Goal: Task Accomplishment & Management: Manage account settings

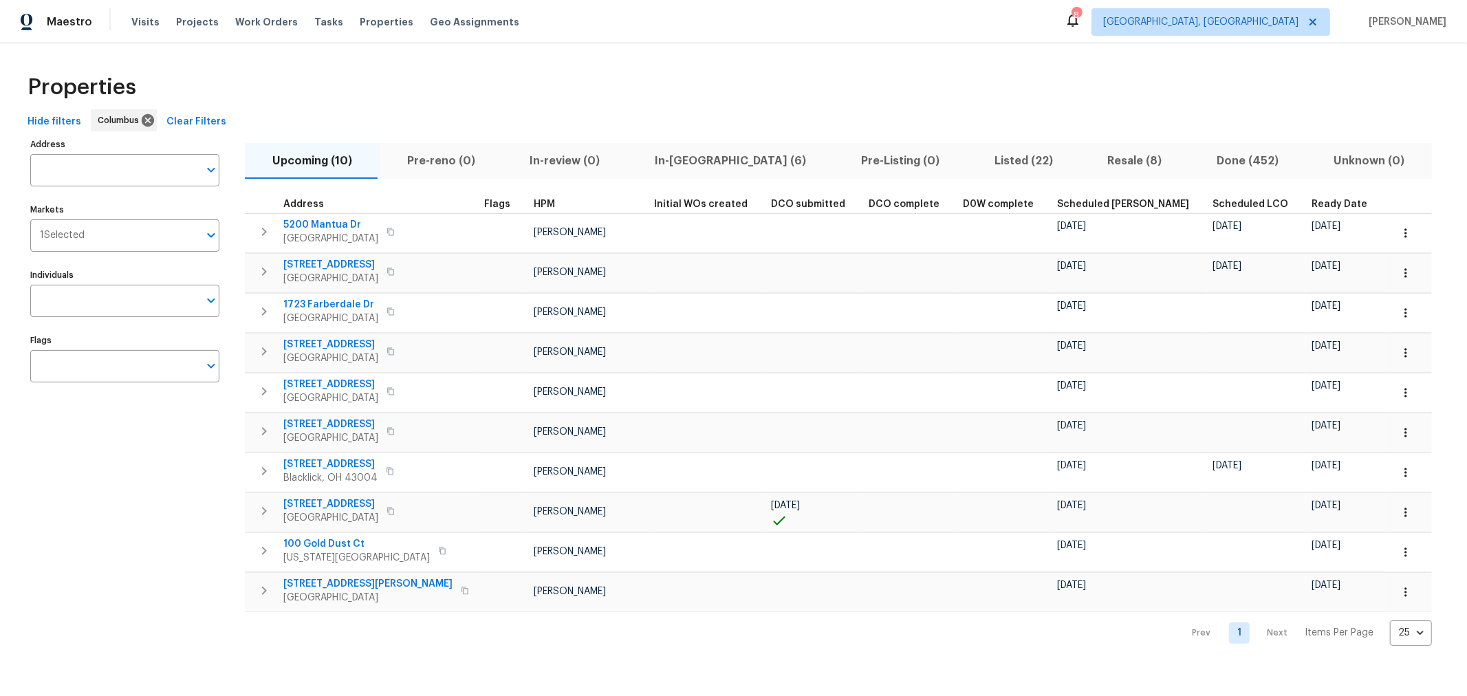
click at [778, 128] on div "Hide filters Columbus Clear Filters" at bounding box center [733, 121] width 1423 height 25
click at [677, 161] on span "In-reno (6)" at bounding box center [730, 160] width 190 height 19
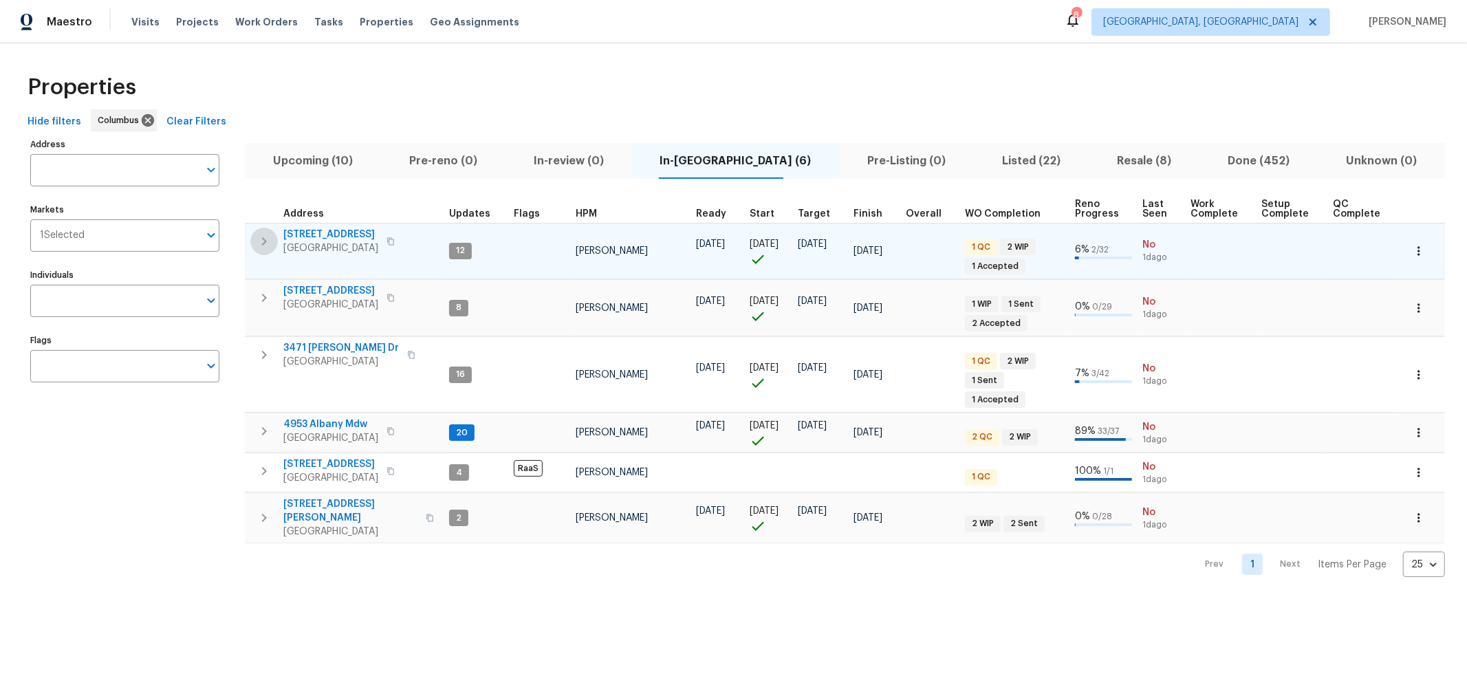
click at [260, 248] on icon "button" at bounding box center [264, 241] width 17 height 17
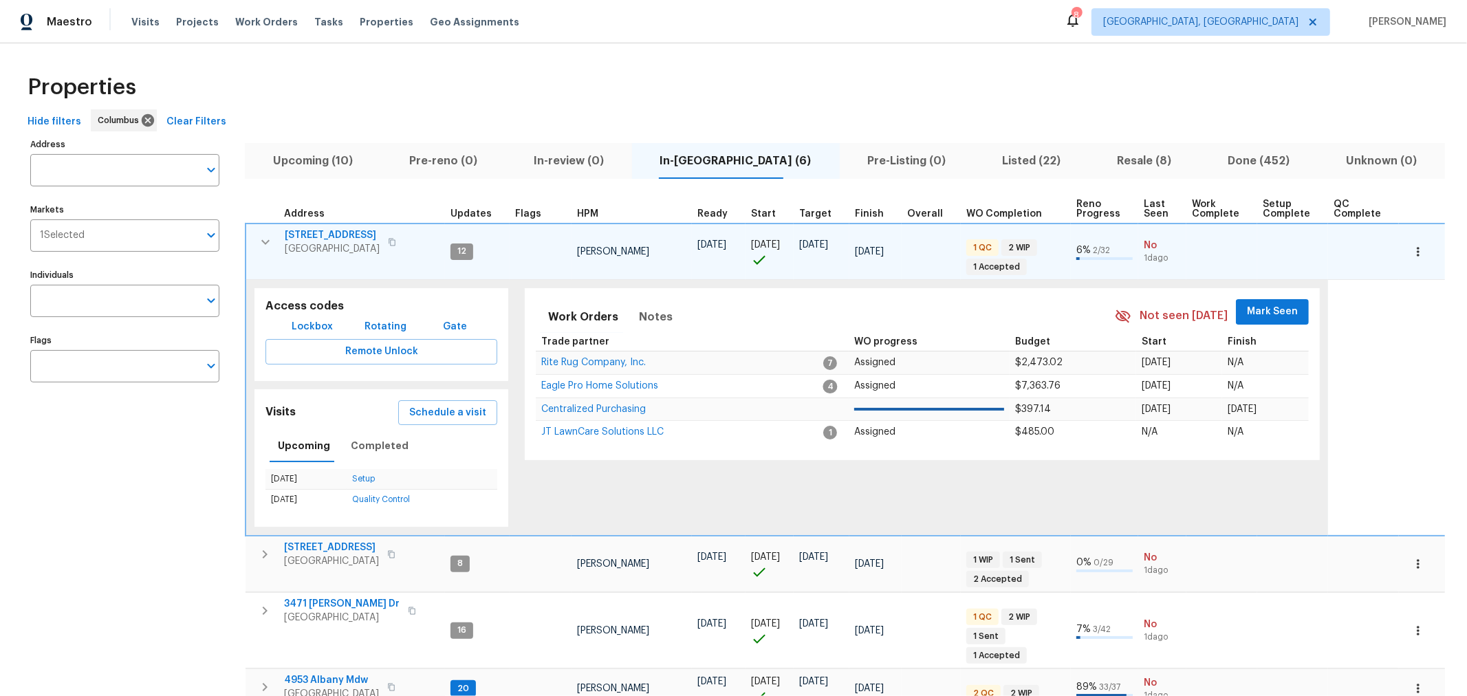
click at [983, 307] on span "Mark Seen" at bounding box center [1272, 311] width 51 height 17
click at [265, 248] on icon "button" at bounding box center [265, 242] width 17 height 17
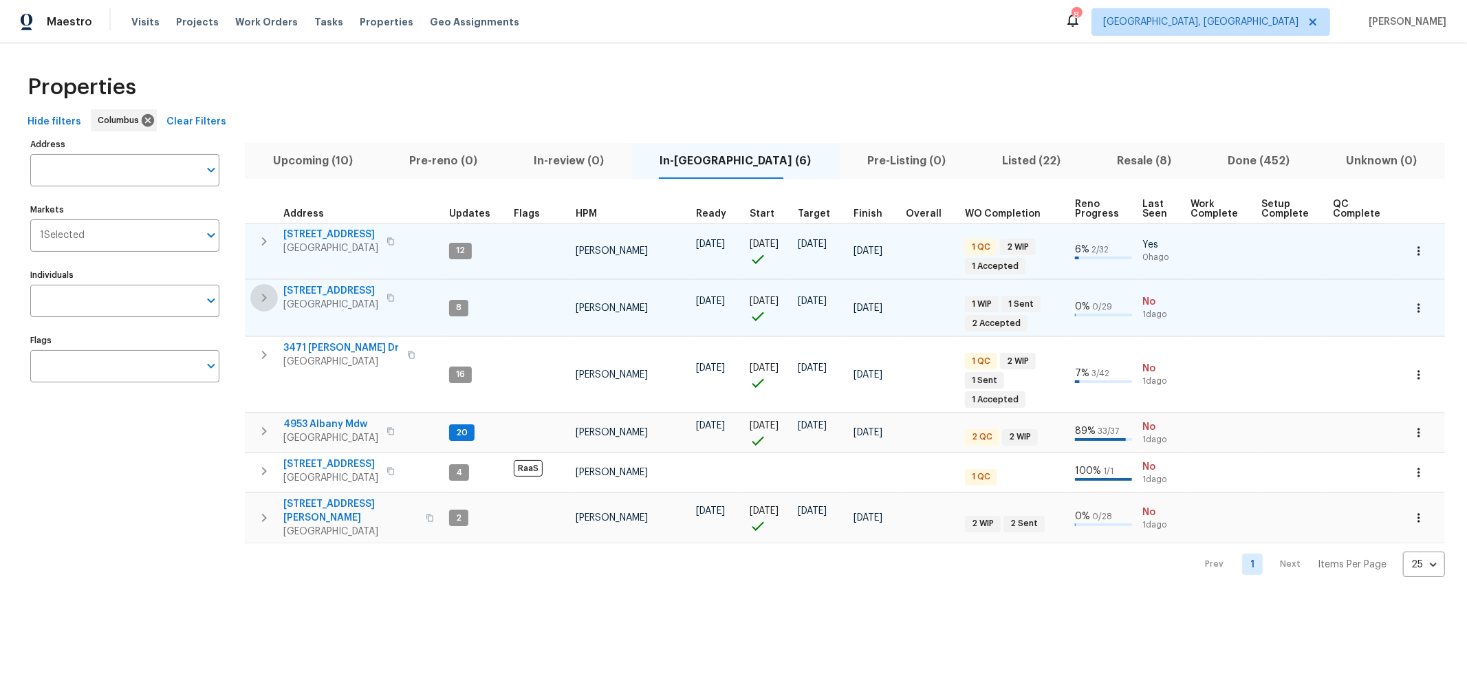
click at [263, 296] on icon "button" at bounding box center [264, 298] width 5 height 8
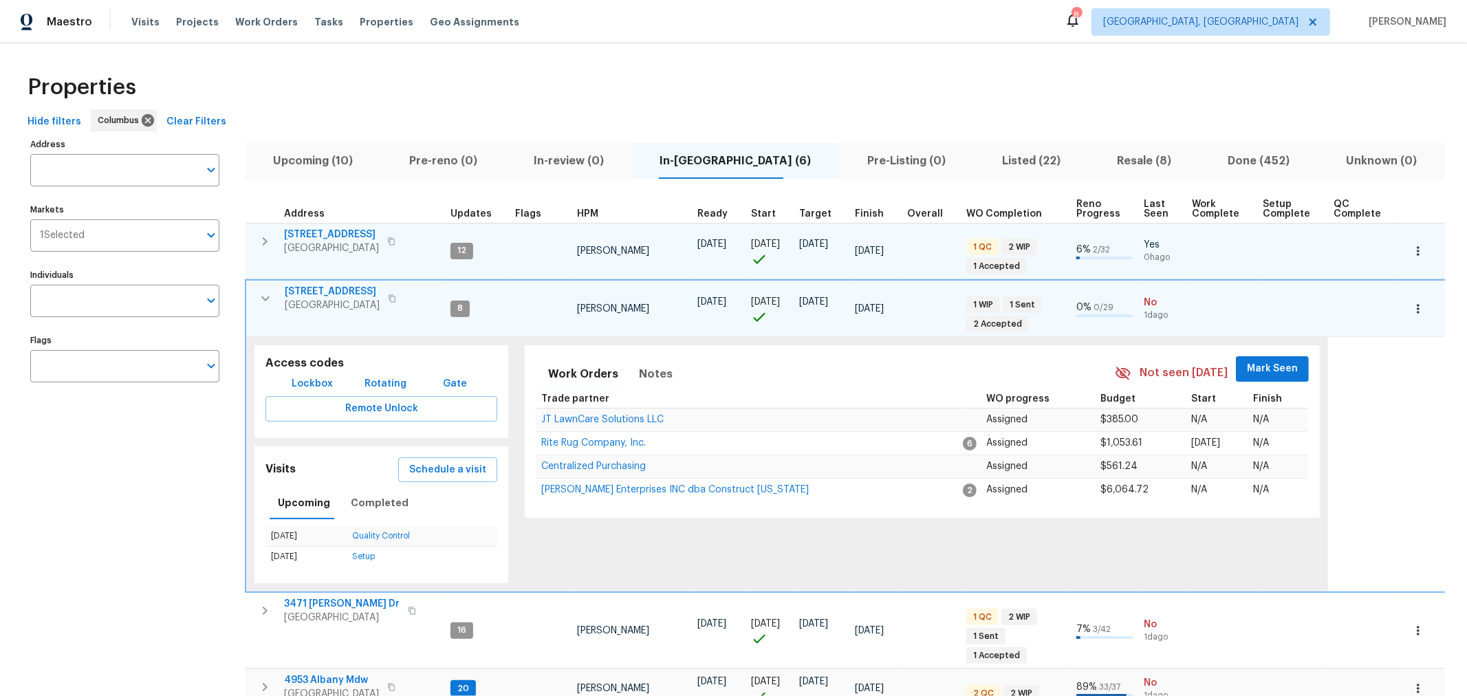
click at [983, 364] on span "Mark Seen" at bounding box center [1272, 368] width 51 height 17
click at [254, 301] on button "button" at bounding box center [266, 299] width 28 height 28
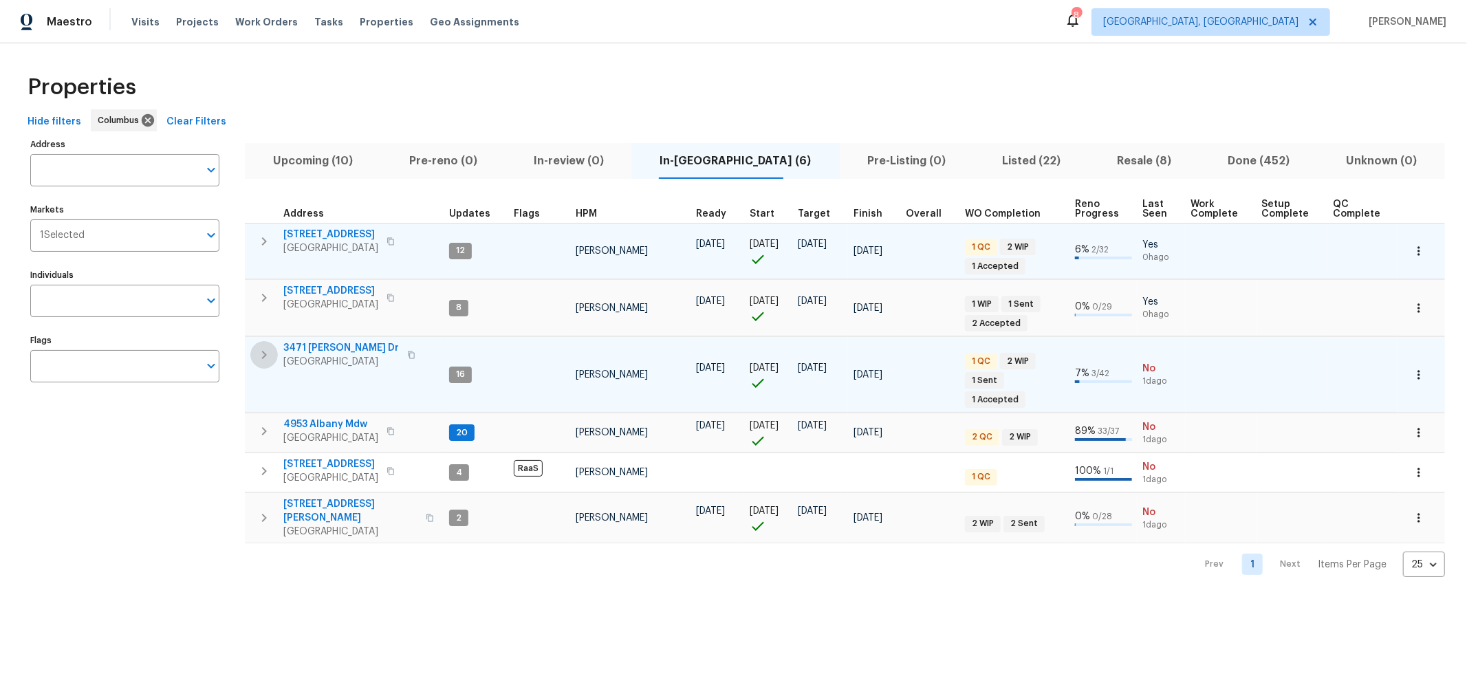
click at [268, 357] on icon "button" at bounding box center [264, 355] width 17 height 17
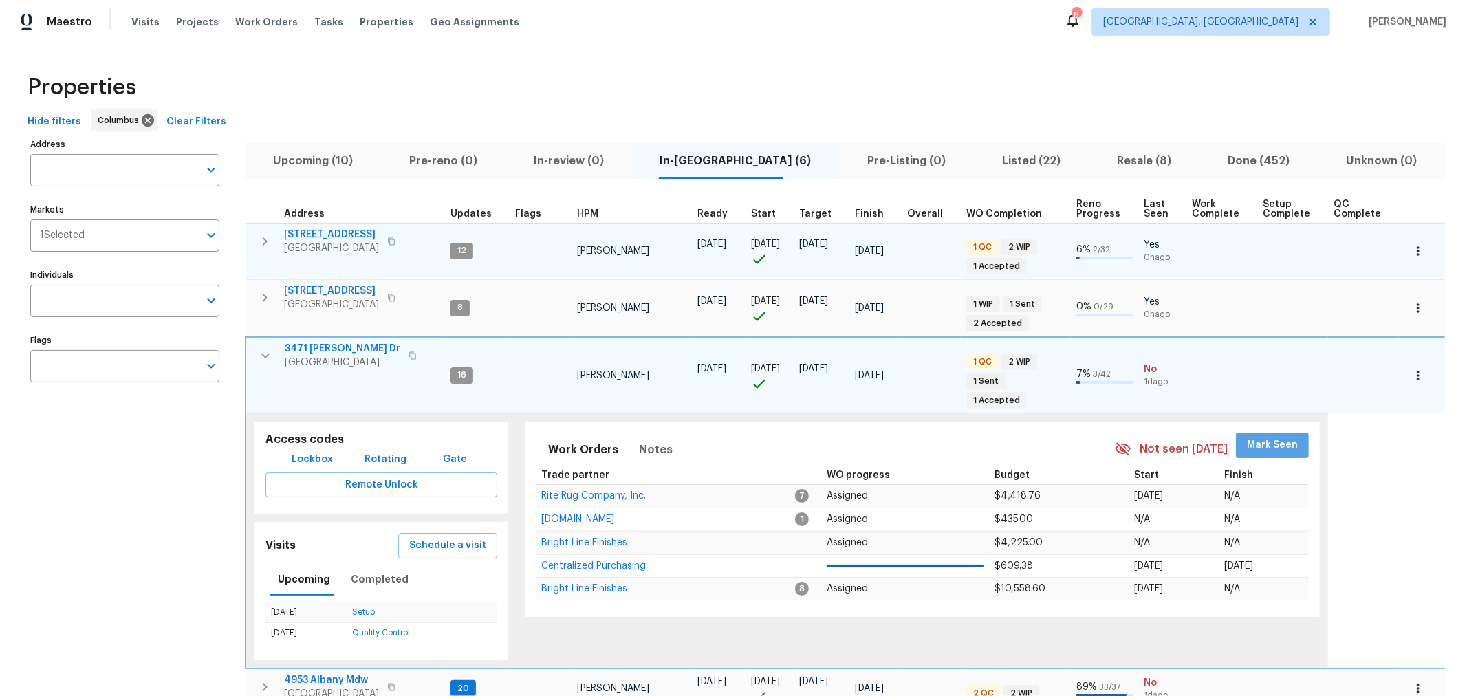
click at [983, 437] on span "Mark Seen" at bounding box center [1272, 445] width 51 height 17
click at [253, 349] on button "button" at bounding box center [266, 356] width 28 height 28
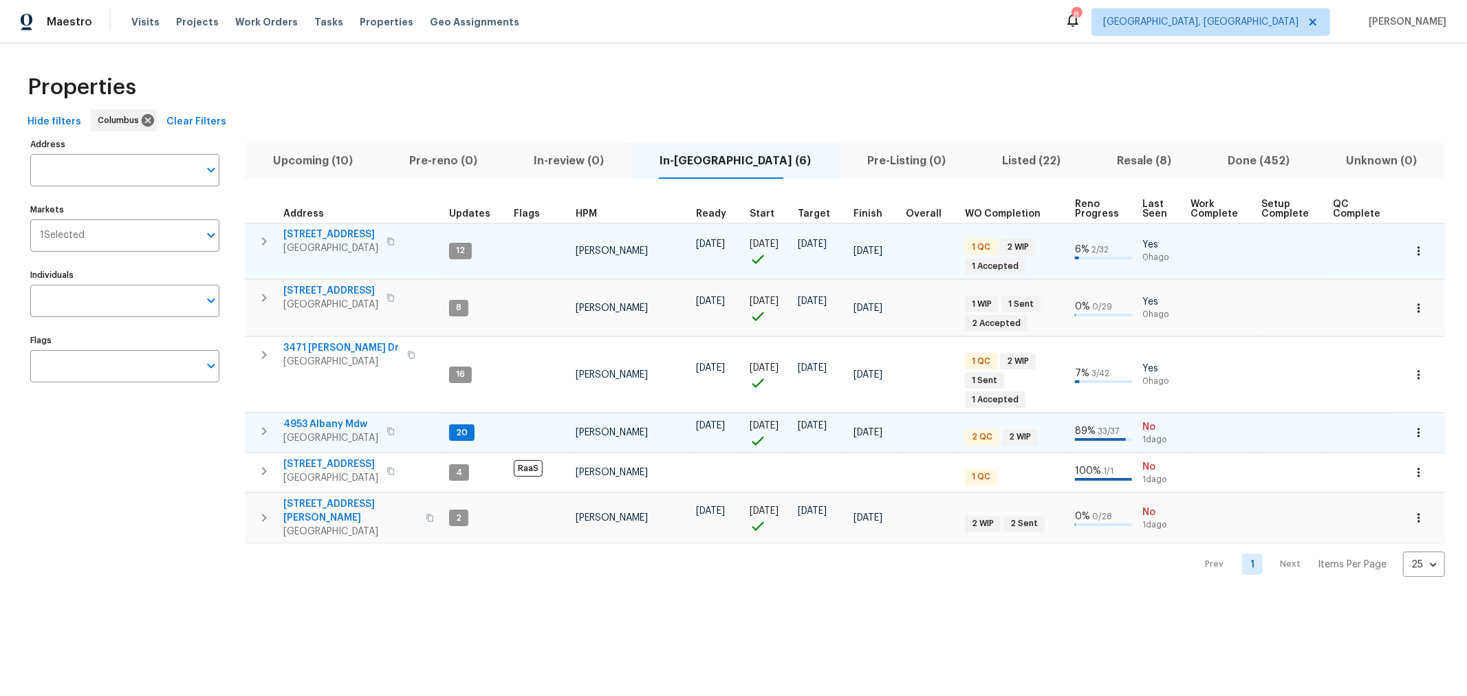
click at [272, 417] on button "button" at bounding box center [264, 431] width 28 height 28
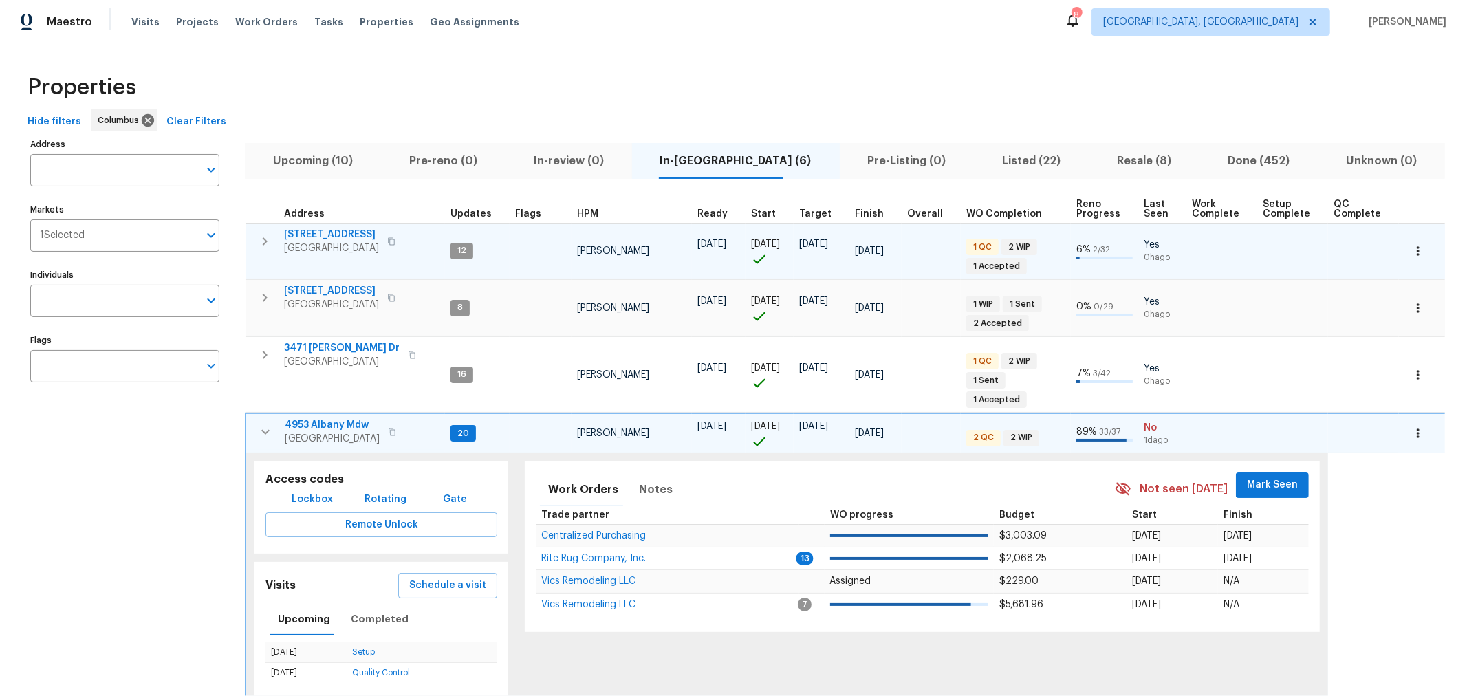
click at [983, 477] on span "Mark Seen" at bounding box center [1272, 485] width 51 height 17
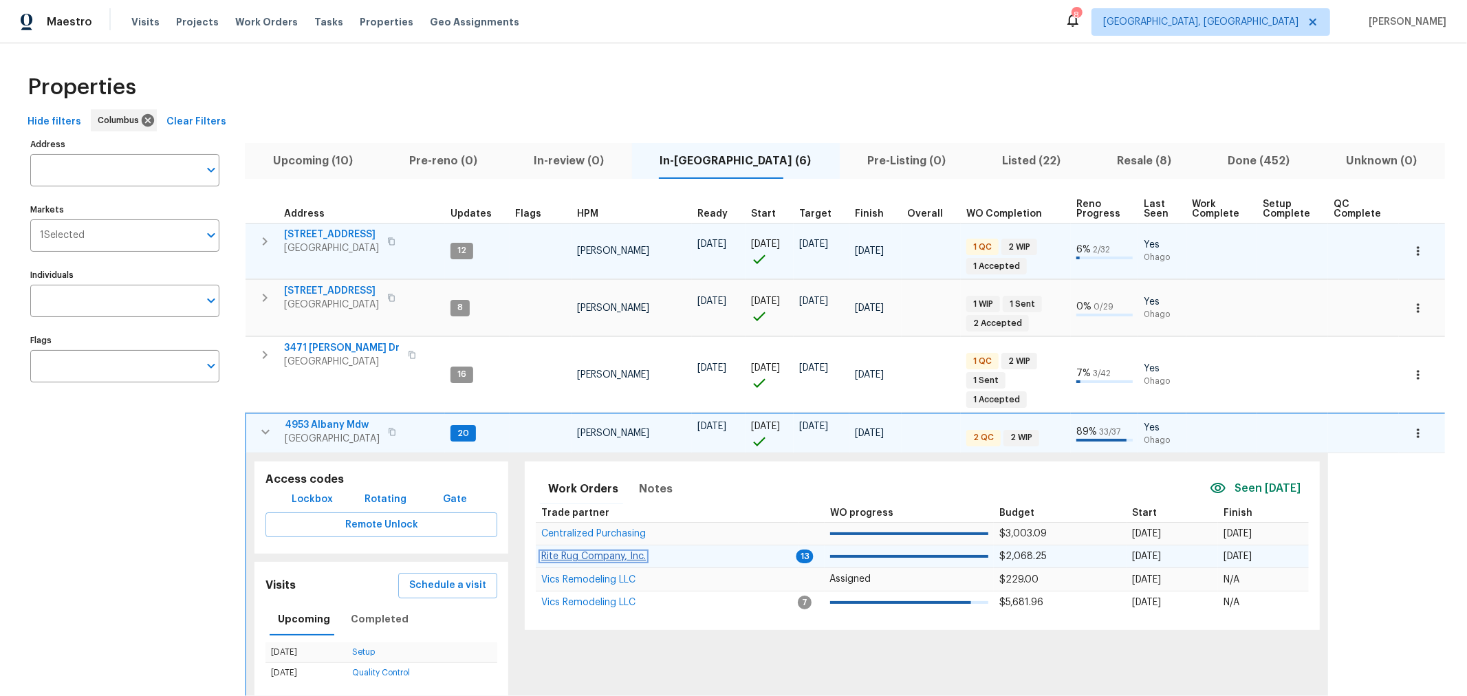
click at [630, 552] on span "Rite Rug Company, Inc." at bounding box center [593, 557] width 105 height 10
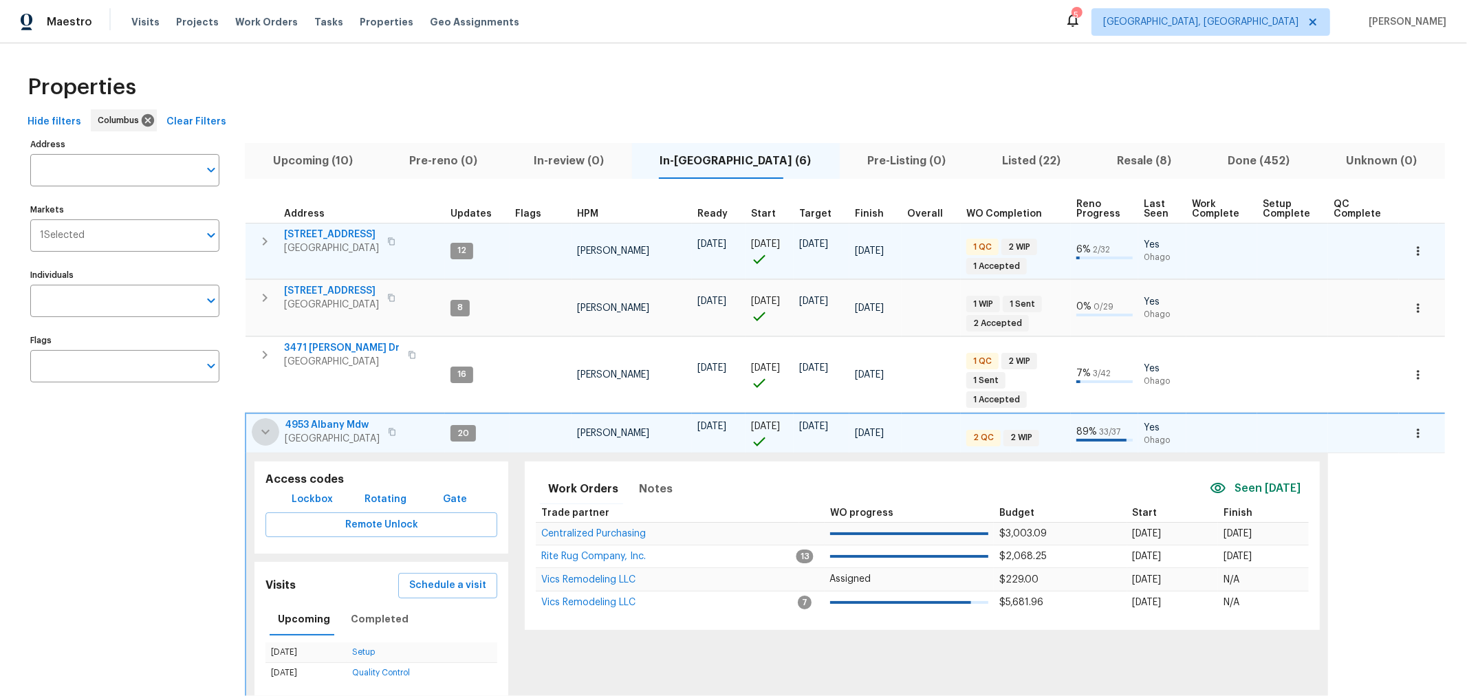
click at [270, 424] on icon "button" at bounding box center [265, 432] width 17 height 17
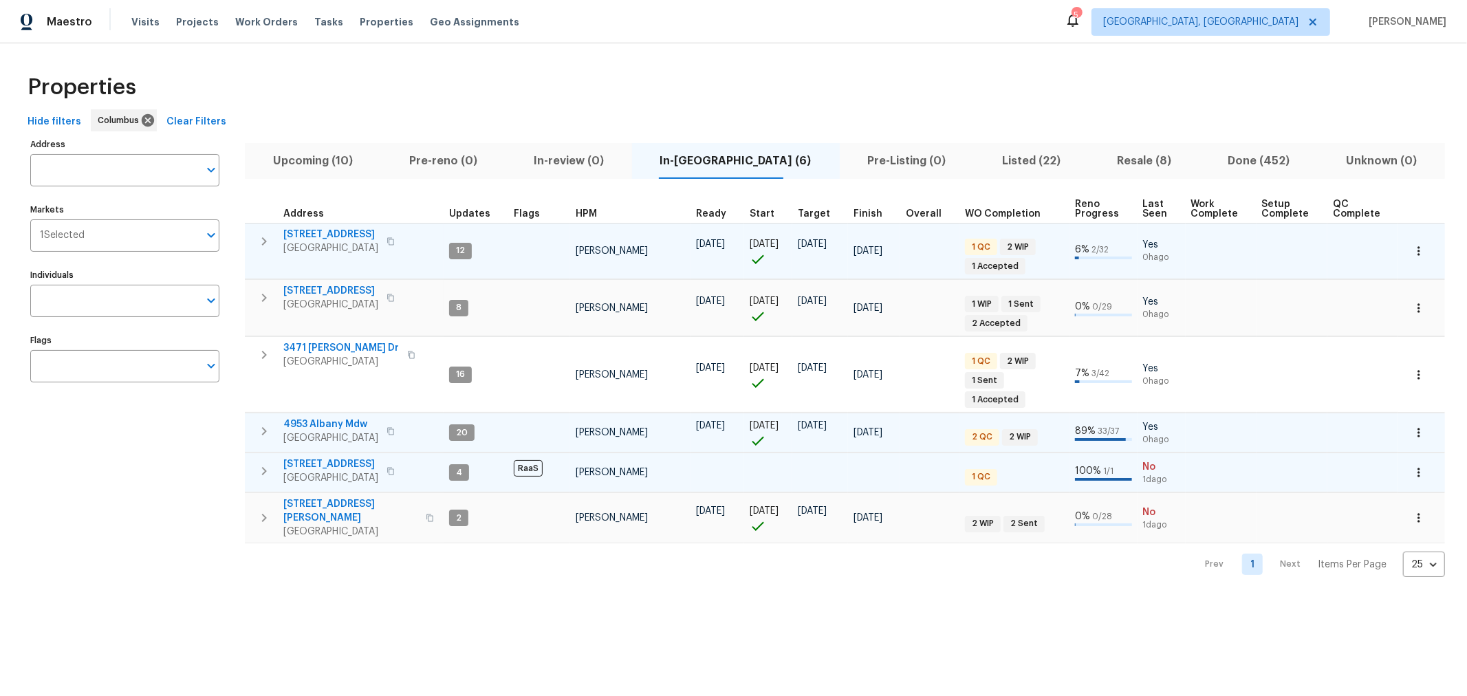
click at [269, 463] on icon "button" at bounding box center [264, 471] width 17 height 17
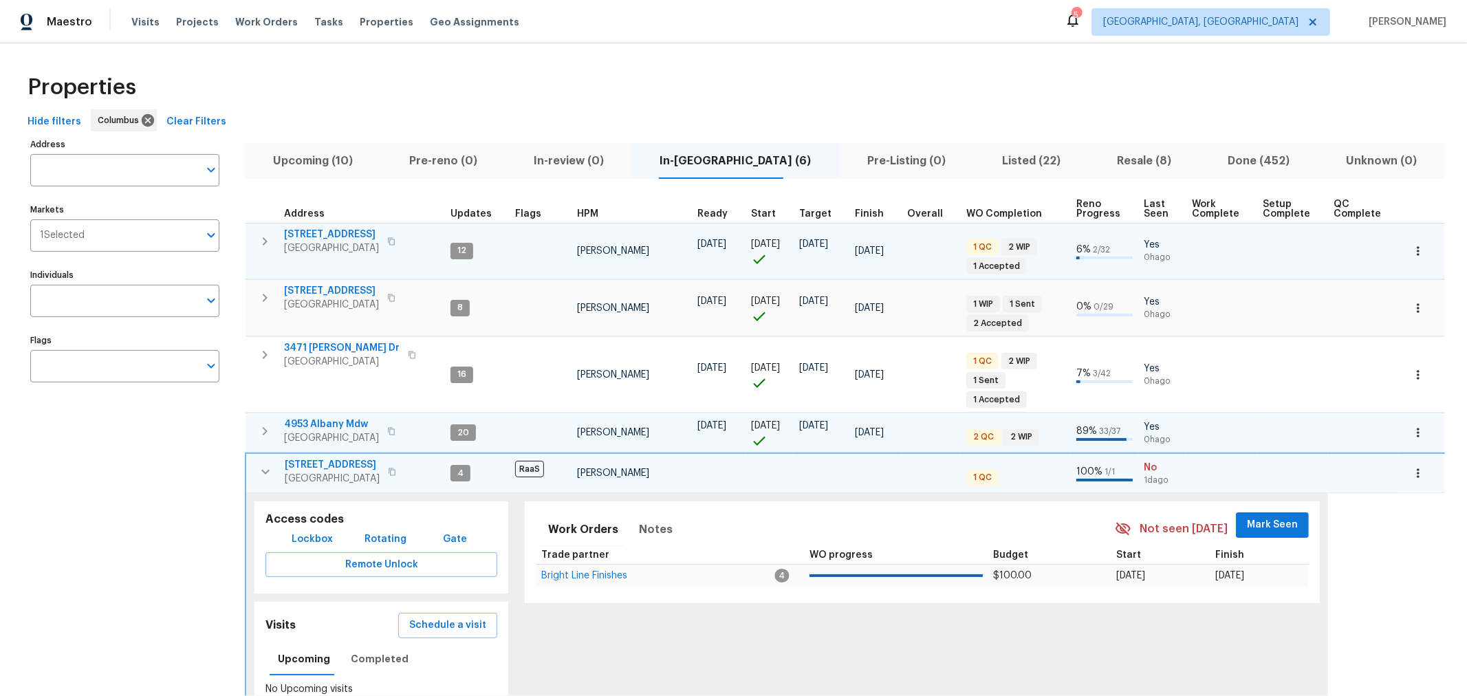
click at [983, 512] on button "Mark Seen" at bounding box center [1272, 524] width 73 height 25
click at [268, 464] on icon "button" at bounding box center [265, 472] width 17 height 17
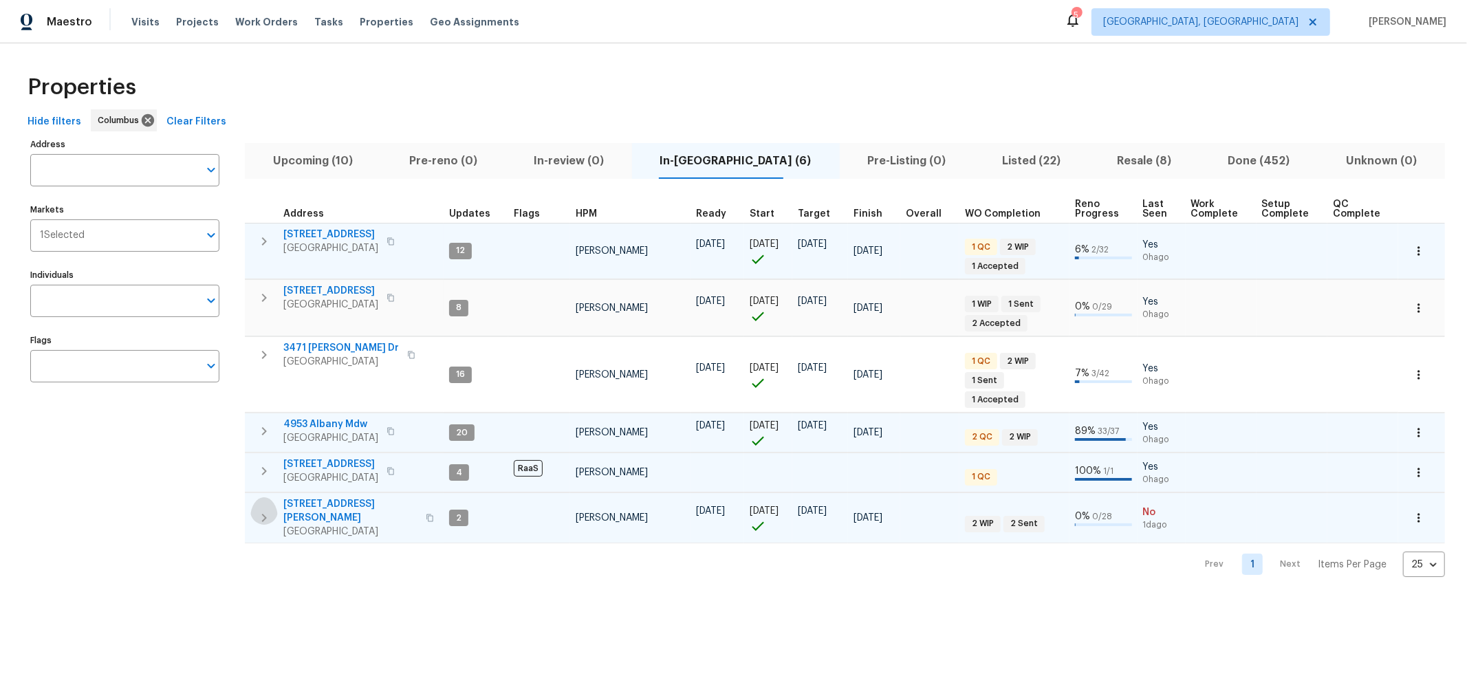
click at [262, 510] on icon "button" at bounding box center [264, 518] width 17 height 17
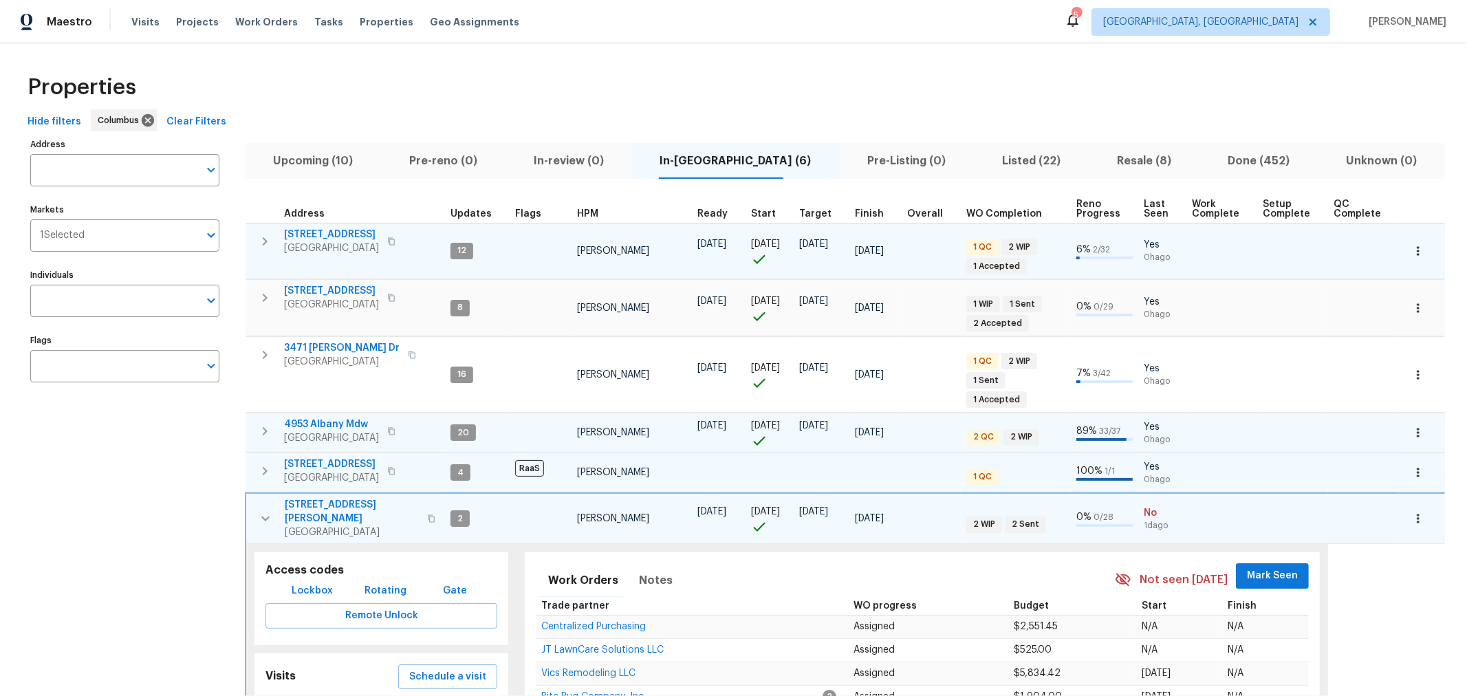
click at [983, 567] on span "Mark Seen" at bounding box center [1272, 575] width 51 height 17
click at [264, 510] on icon "button" at bounding box center [265, 518] width 17 height 17
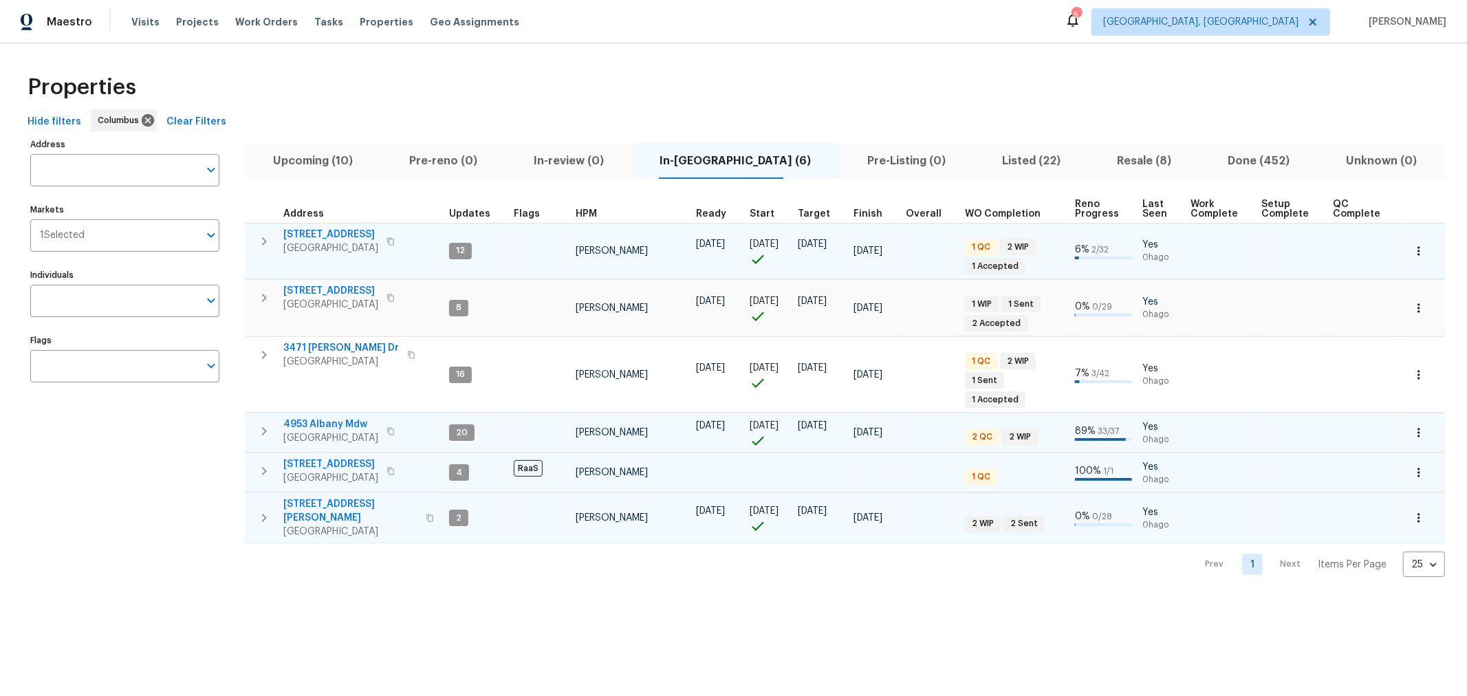
click at [307, 457] on span "1701 E Whittier St" at bounding box center [330, 464] width 95 height 14
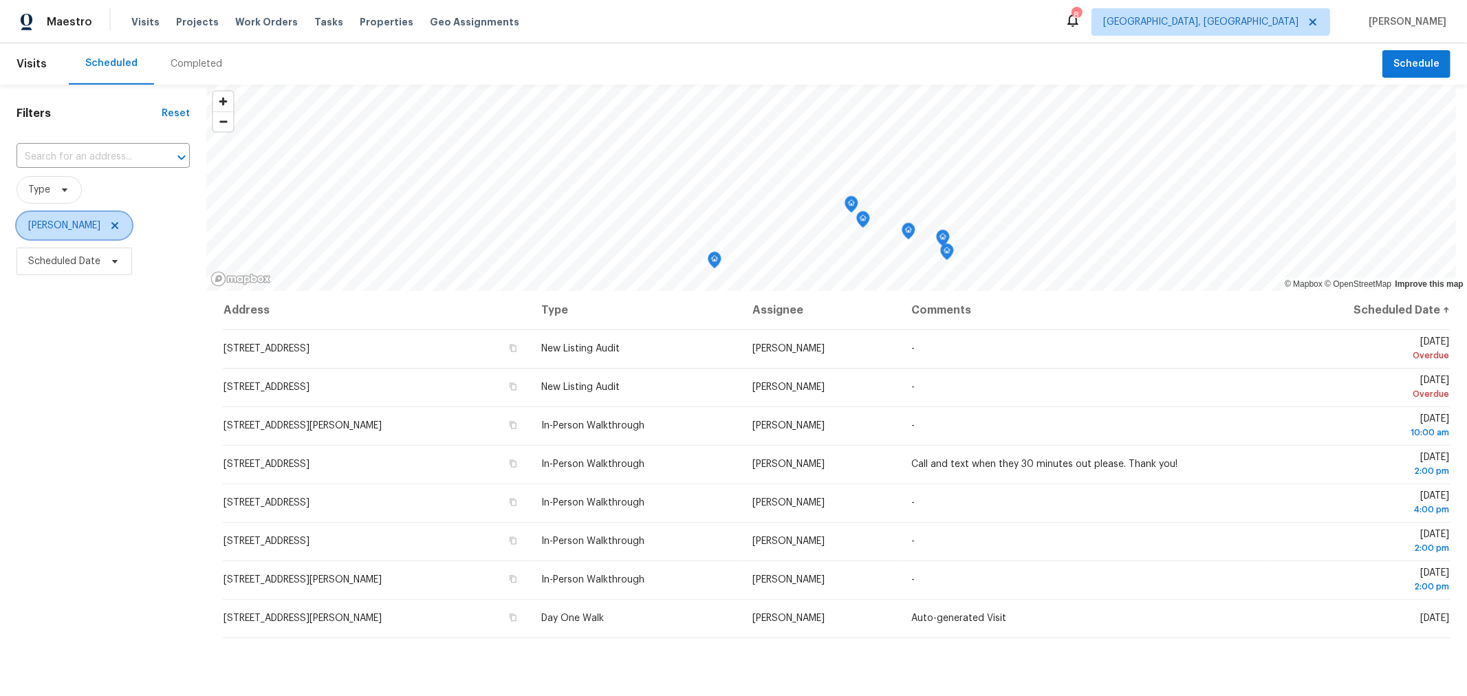
click at [96, 220] on span "[PERSON_NAME]" at bounding box center [75, 226] width 116 height 28
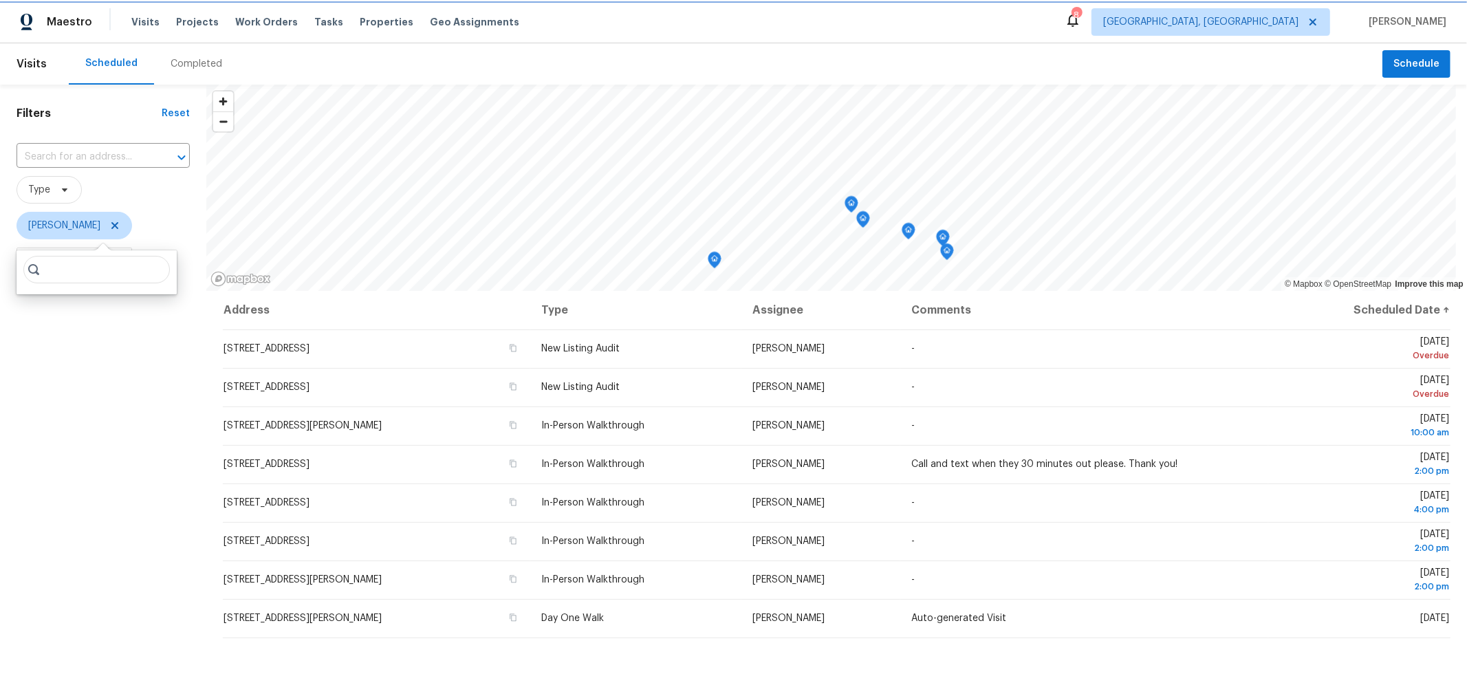
click at [111, 228] on icon at bounding box center [114, 225] width 7 height 7
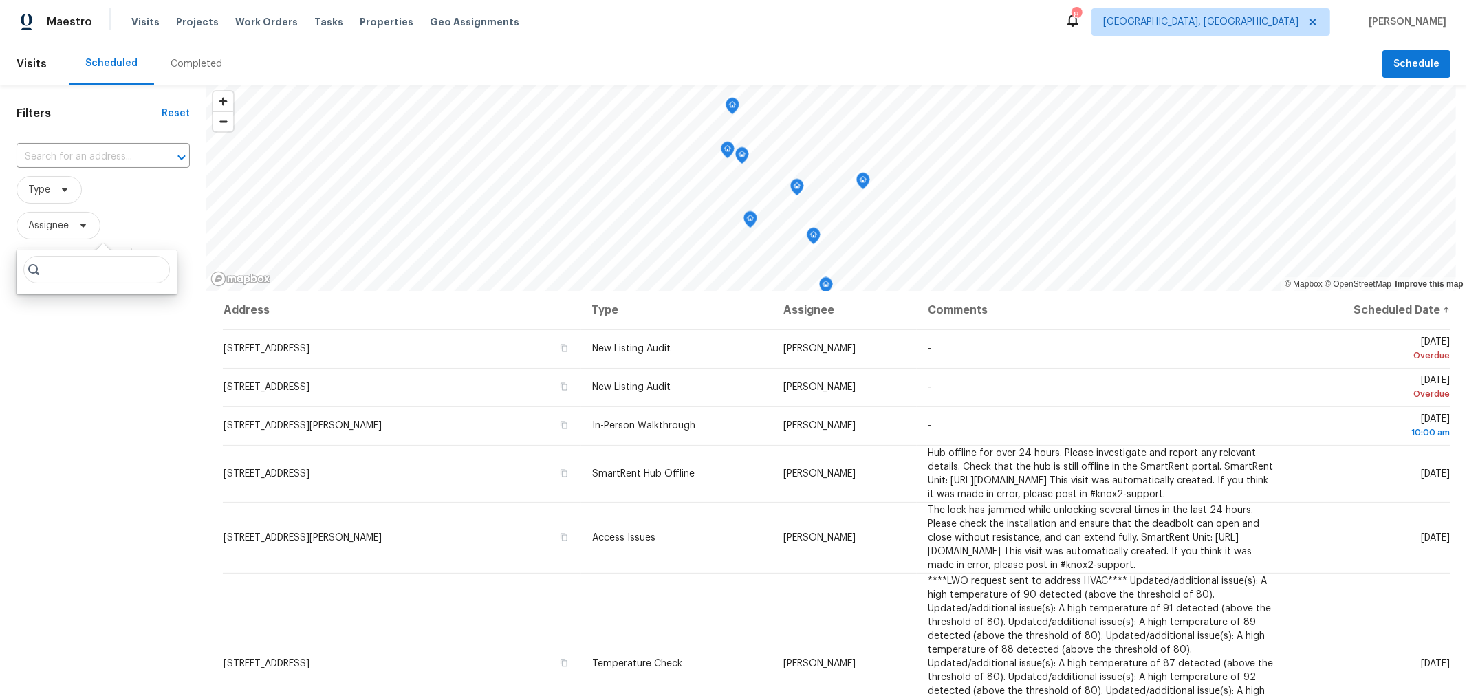
click at [102, 464] on div "Filters Reset ​ Type Assignee Scheduled Date" at bounding box center [103, 466] width 206 height 763
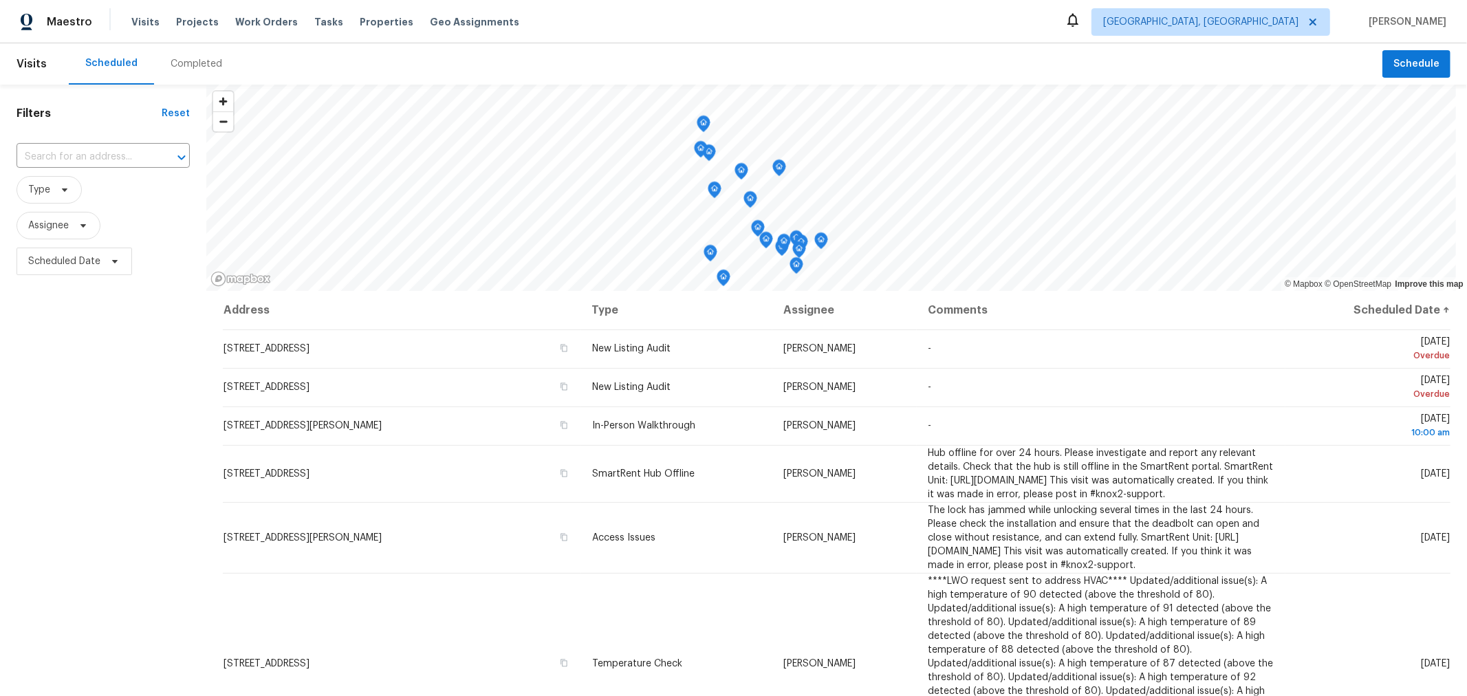
click at [149, 452] on div "Filters Reset ​ Type Assignee Scheduled Date" at bounding box center [103, 466] width 206 height 763
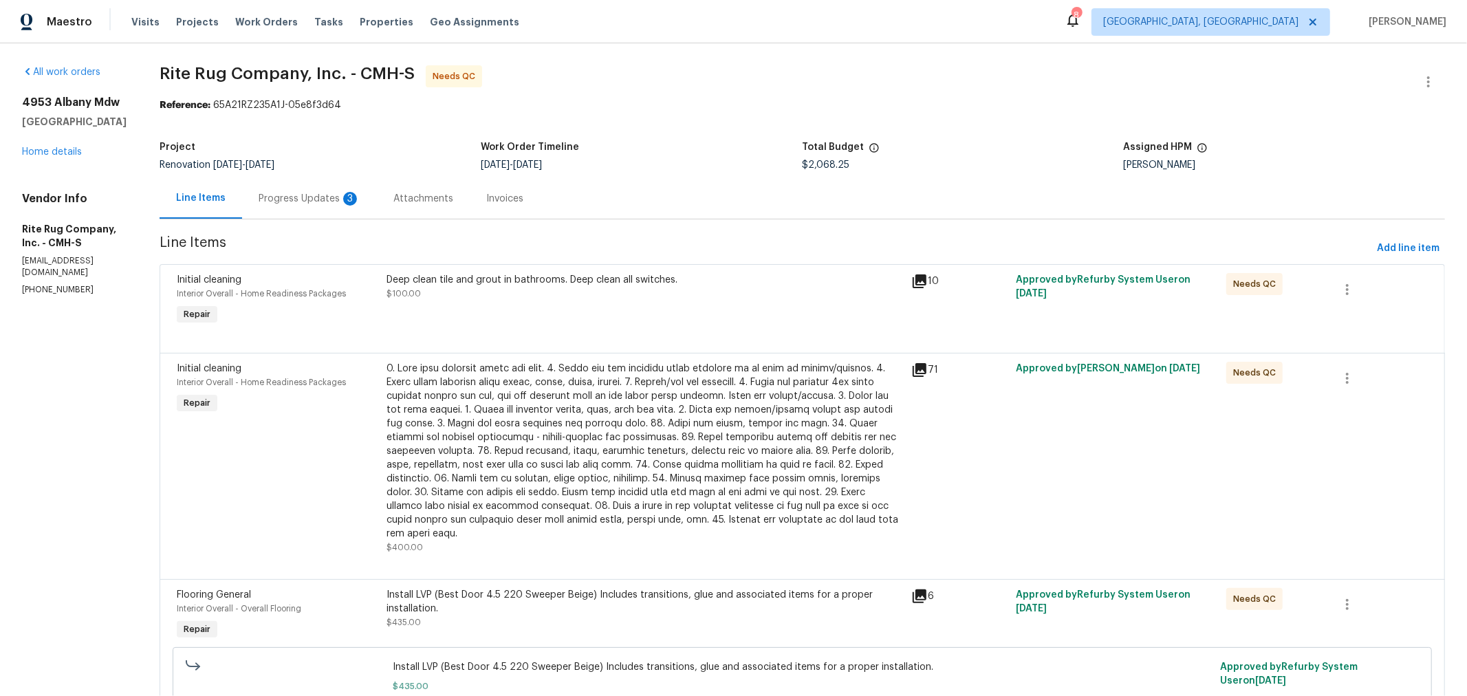
click at [320, 198] on div "Progress Updates 3" at bounding box center [310, 199] width 102 height 14
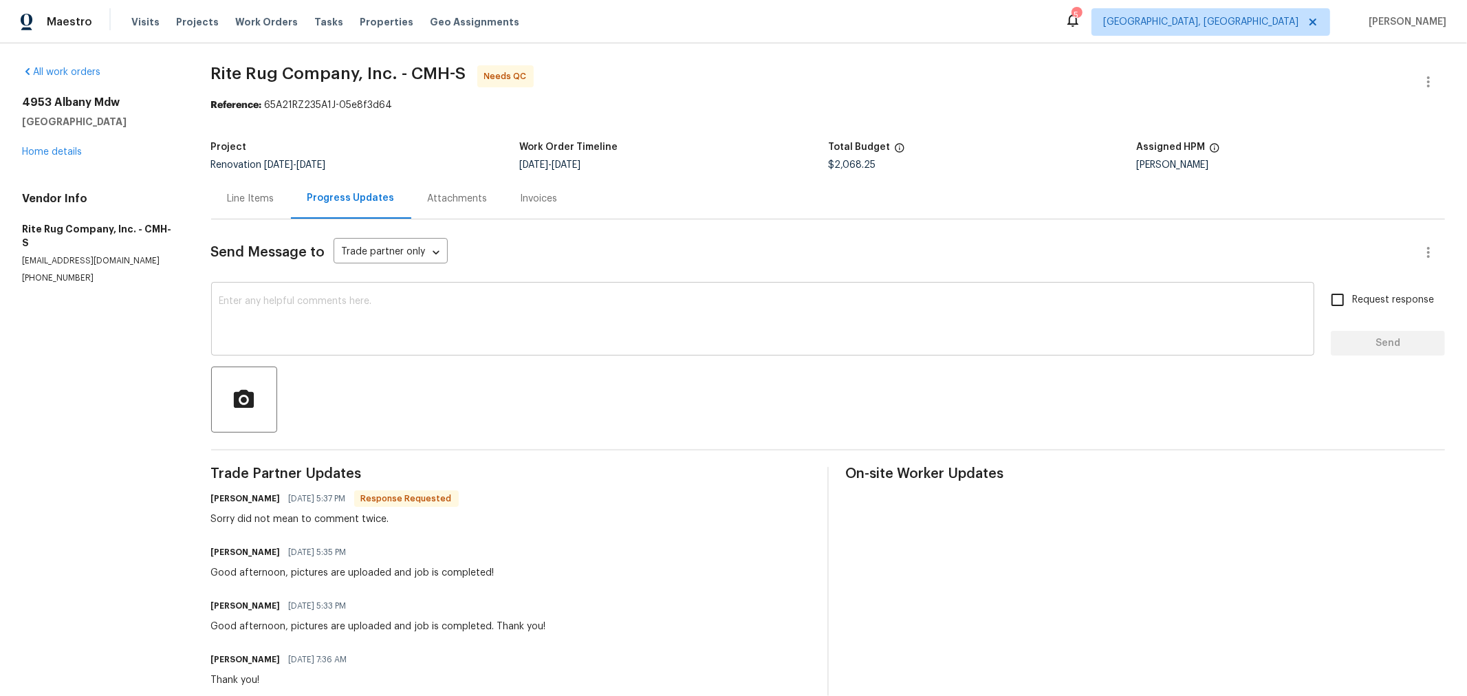
click at [375, 338] on textarea at bounding box center [762, 320] width 1087 height 48
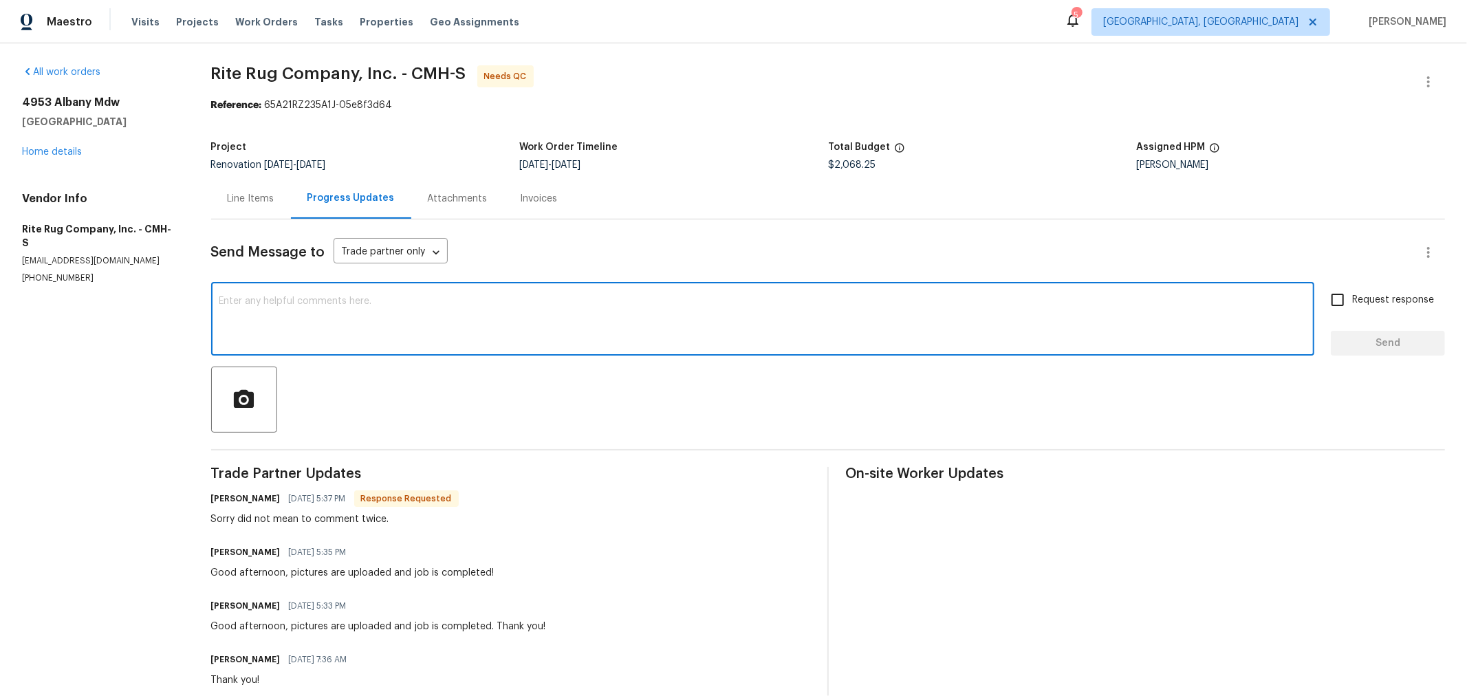
click at [375, 336] on textarea at bounding box center [762, 320] width 1087 height 48
type textarea "Thank you! I'll be out today to QC"
click at [1326, 303] on input "Request response" at bounding box center [1337, 299] width 29 height 29
checkbox input "true"
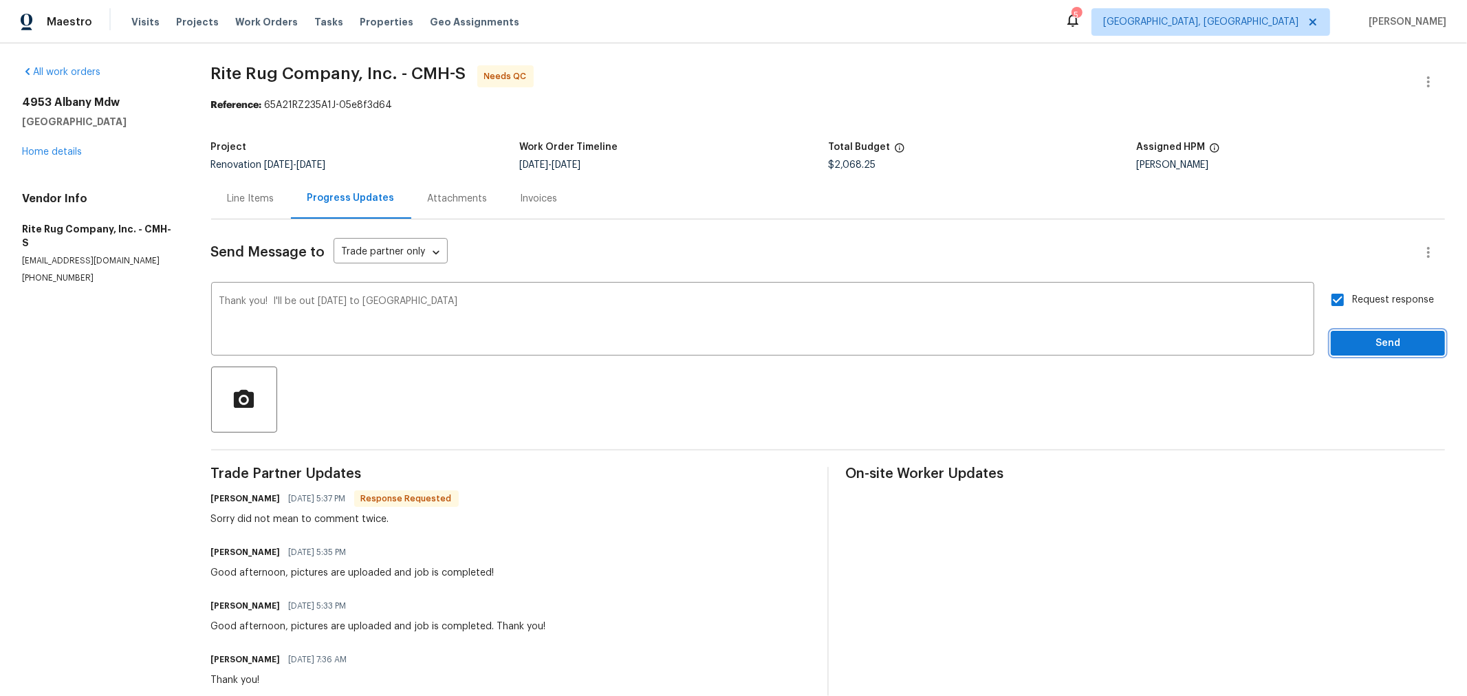
click at [1334, 333] on button "Send" at bounding box center [1388, 343] width 114 height 25
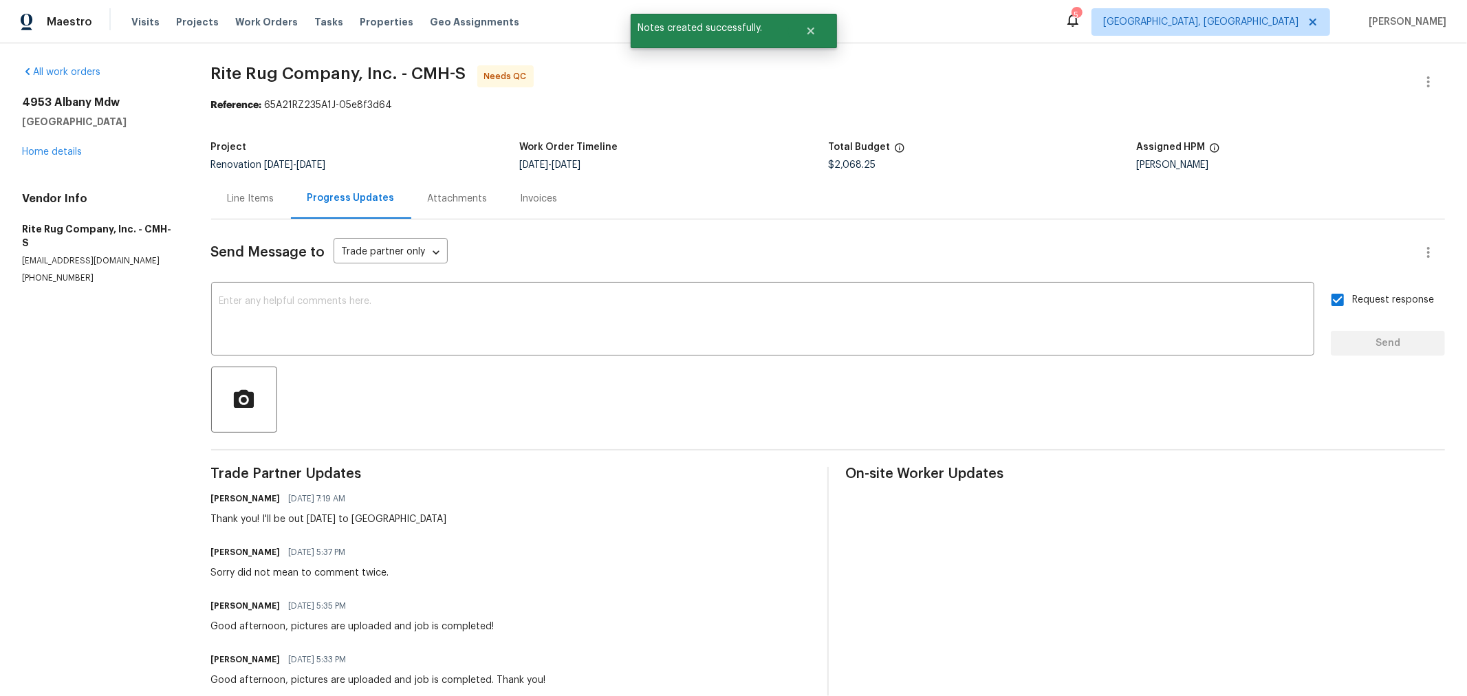
click at [61, 143] on div "4953 Albany Mdw Westerville, OH 43081 Home details" at bounding box center [100, 127] width 156 height 63
click at [61, 151] on link "Home details" at bounding box center [52, 152] width 60 height 10
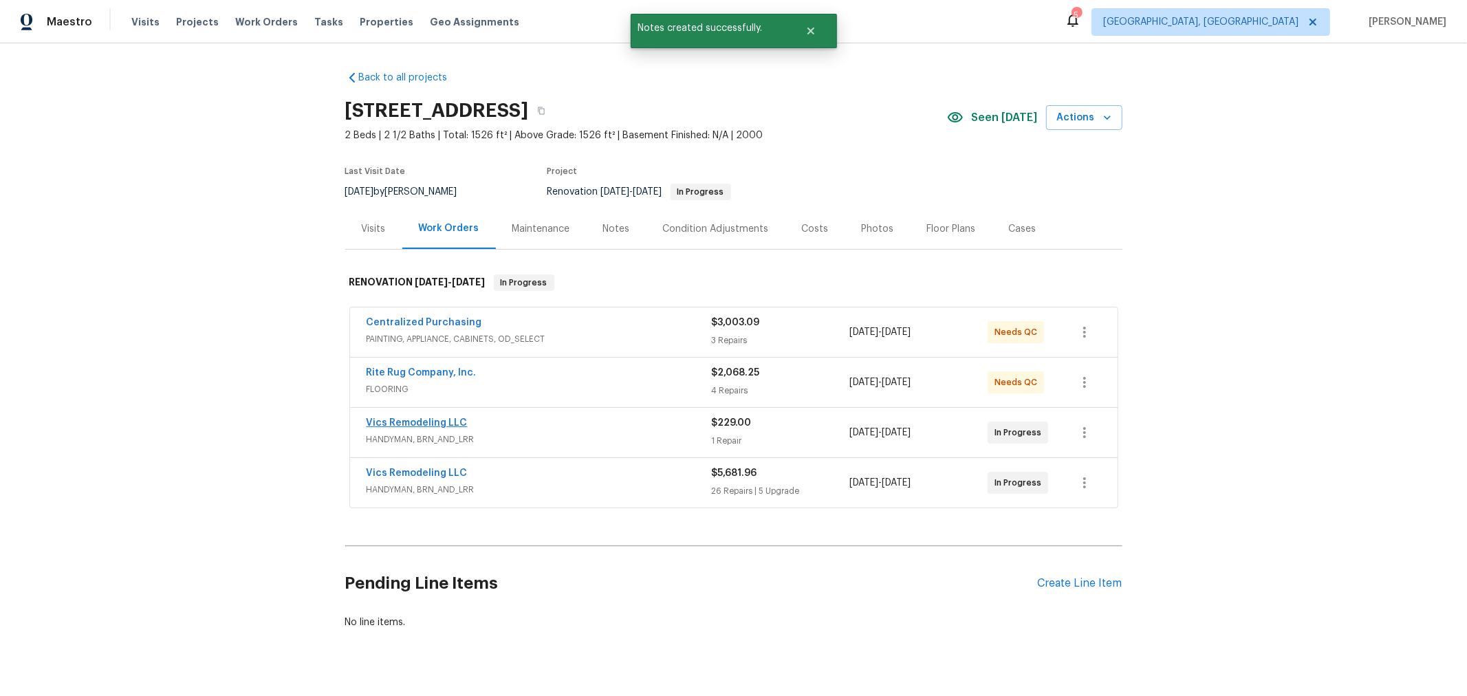
click at [433, 416] on span "Vics Remodeling LLC" at bounding box center [417, 423] width 101 height 14
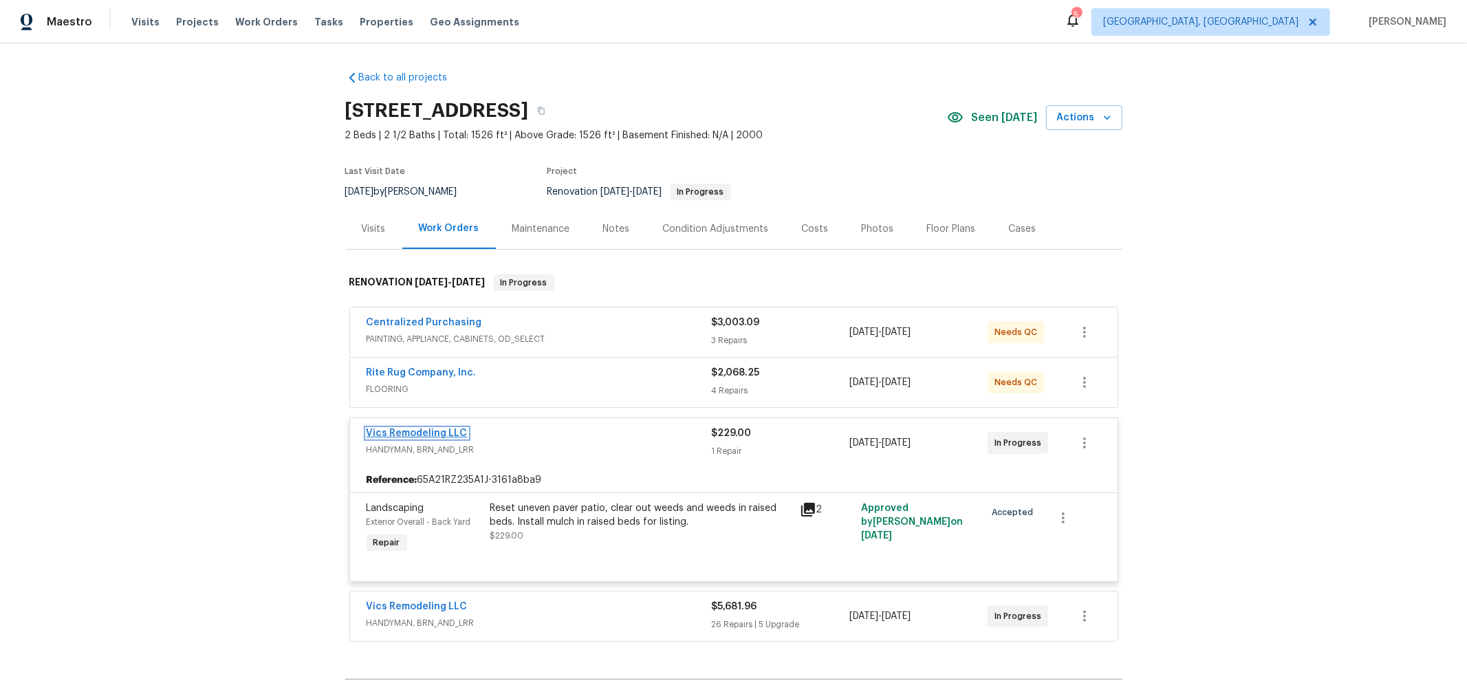
click at [428, 428] on link "Vics Remodeling LLC" at bounding box center [417, 433] width 101 height 10
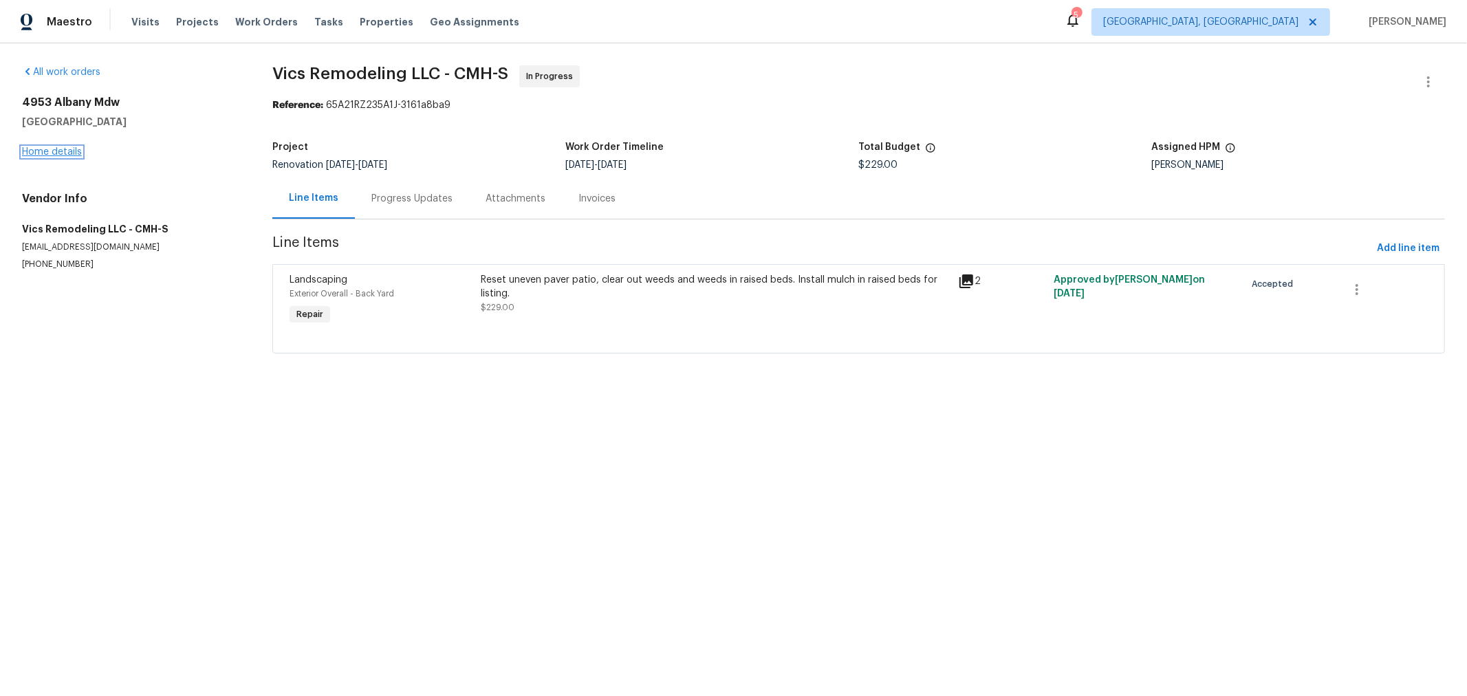
click at [61, 154] on link "Home details" at bounding box center [52, 152] width 60 height 10
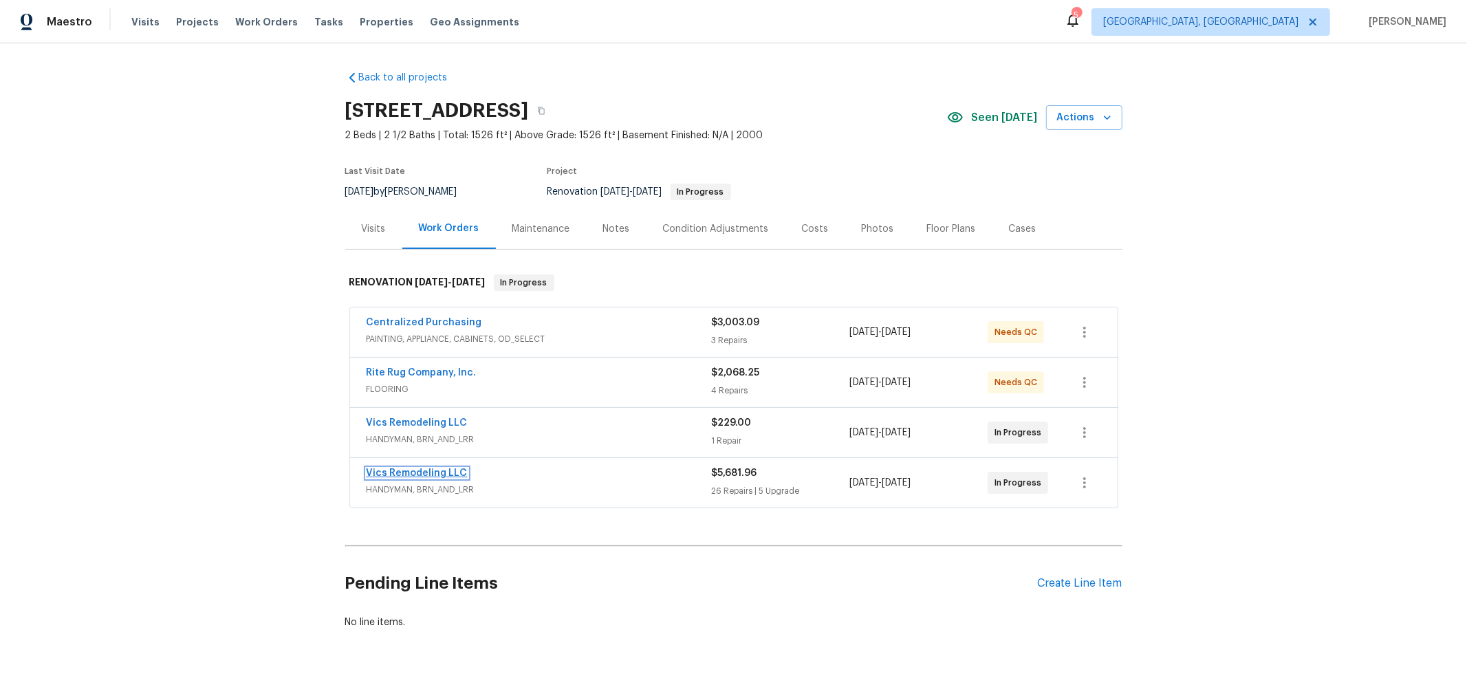
click at [403, 471] on link "Vics Remodeling LLC" at bounding box center [417, 473] width 101 height 10
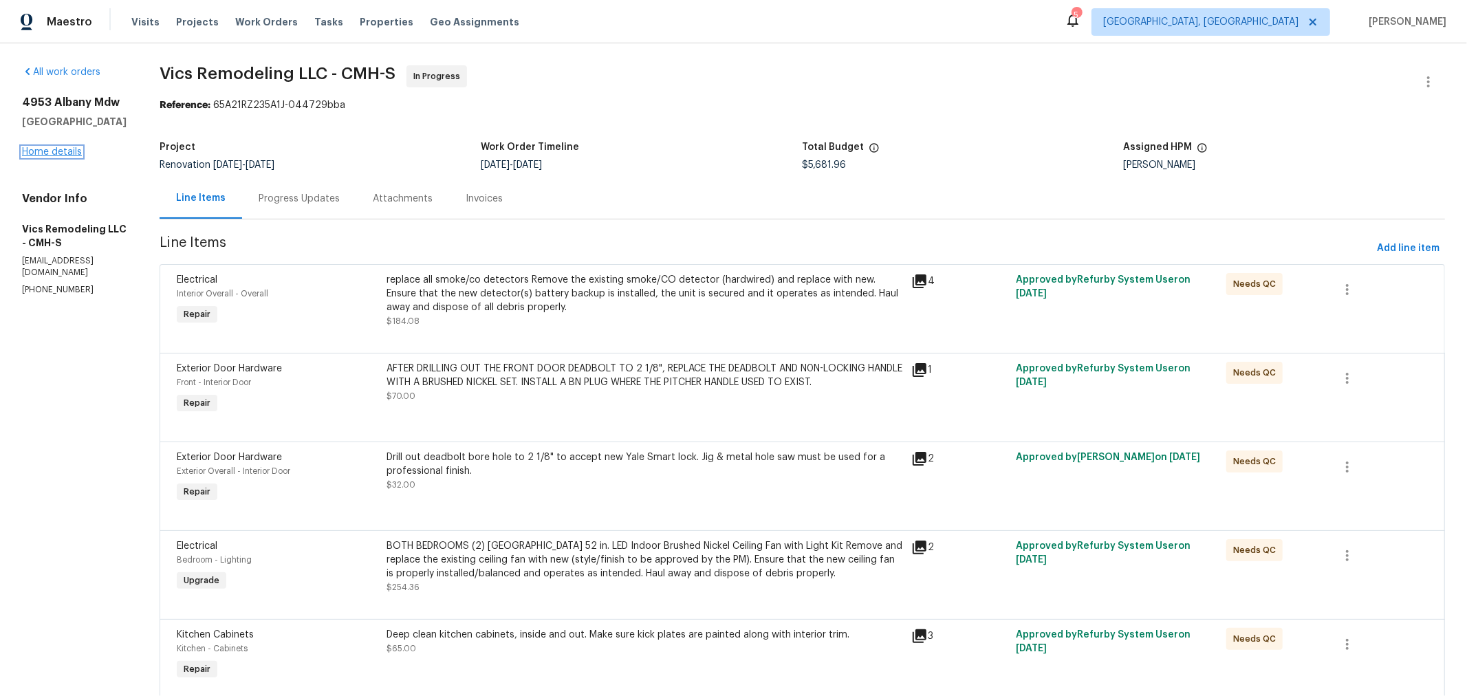
click at [54, 157] on link "Home details" at bounding box center [52, 152] width 60 height 10
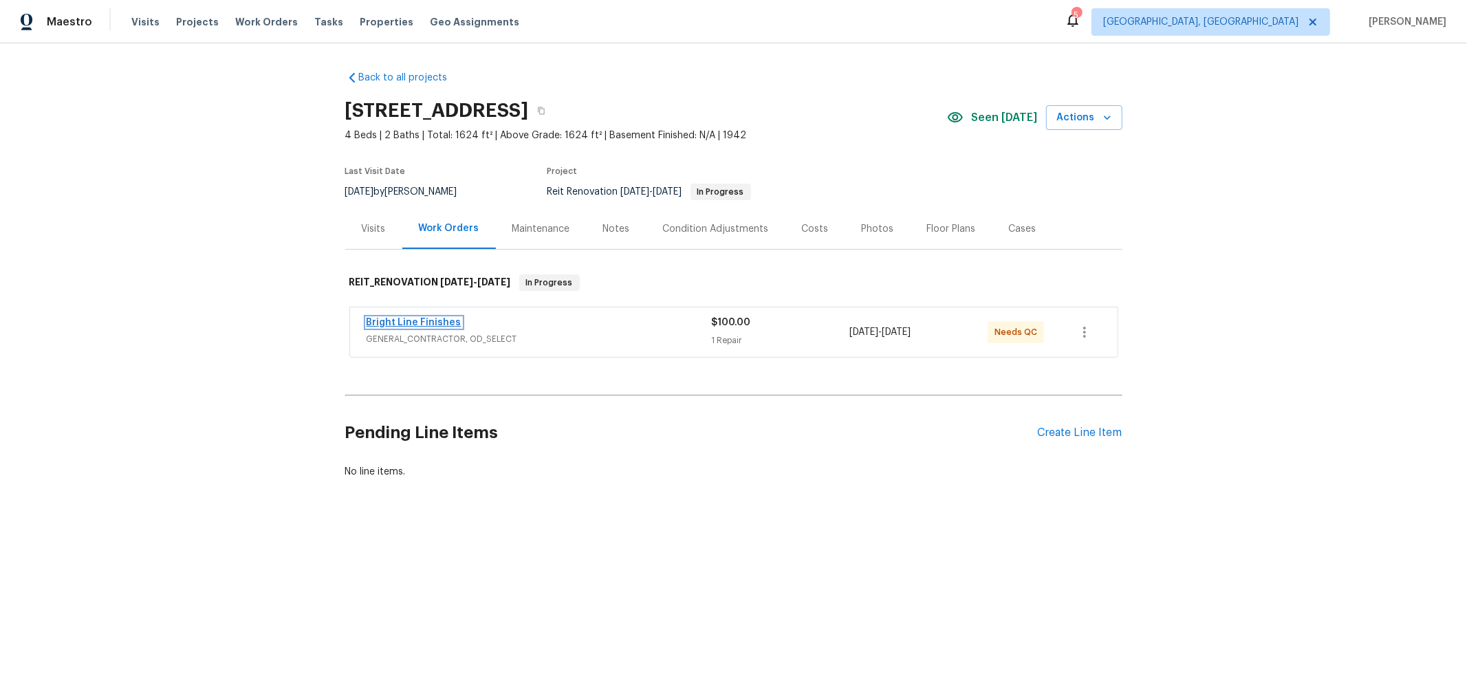
click at [409, 321] on link "Bright Line Finishes" at bounding box center [414, 323] width 95 height 10
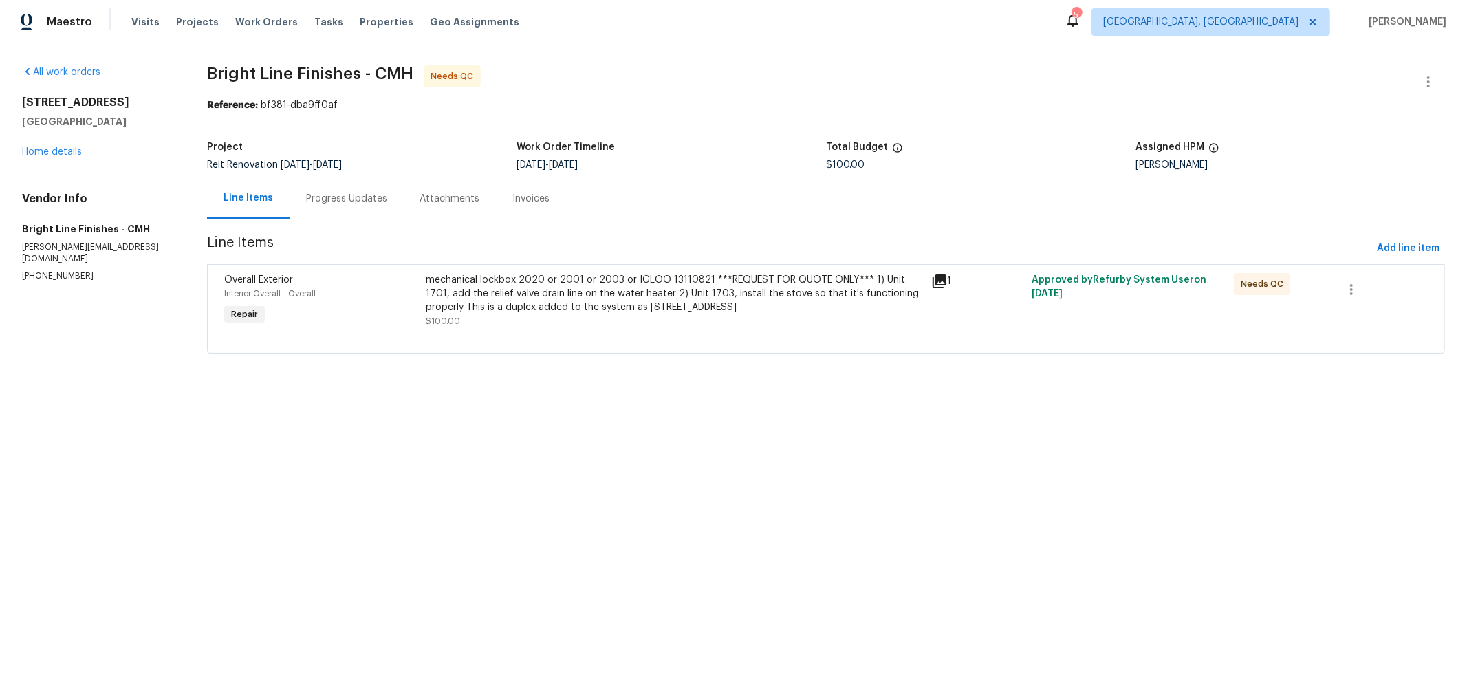
click at [702, 313] on div "mechanical lockbox 2020 or 2001 or 2003 or IGLOO 13110821 ***REQUEST FOR QUOTE …" at bounding box center [674, 293] width 497 height 41
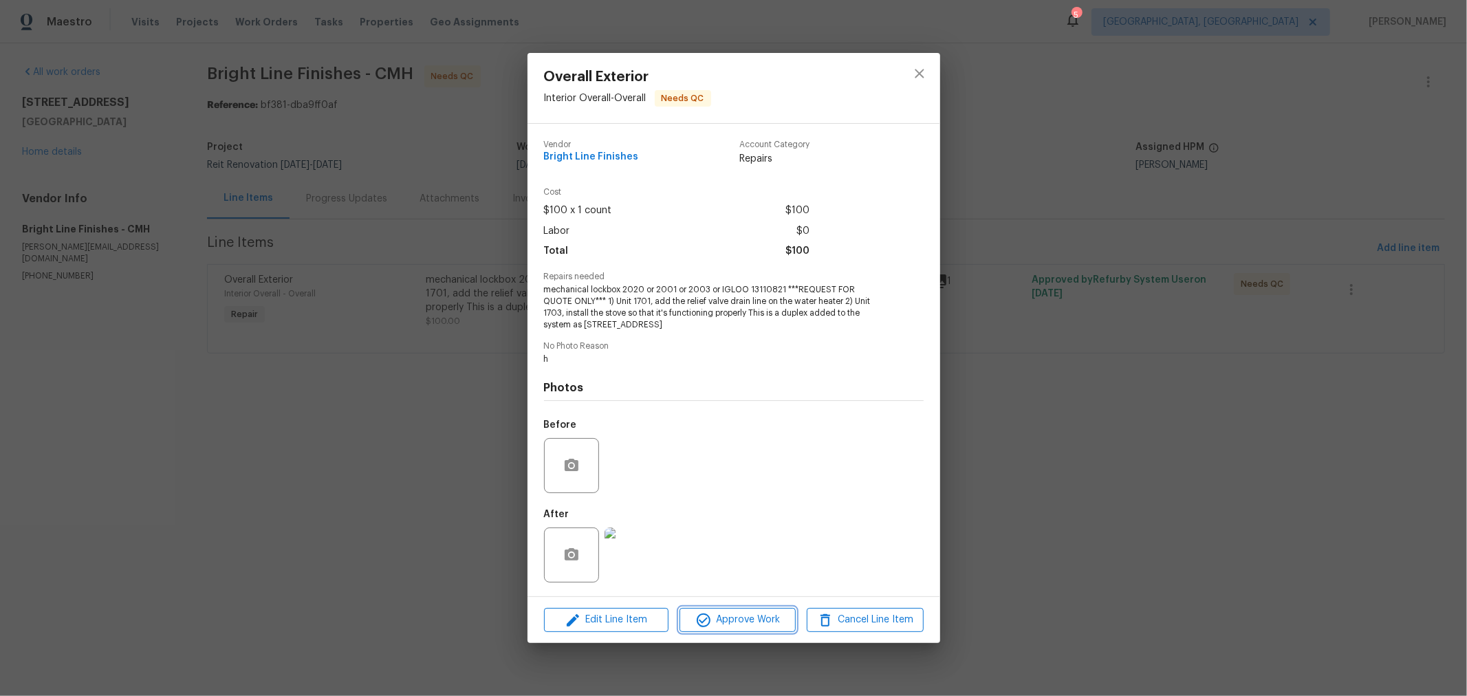
click at [710, 615] on icon "button" at bounding box center [703, 620] width 17 height 17
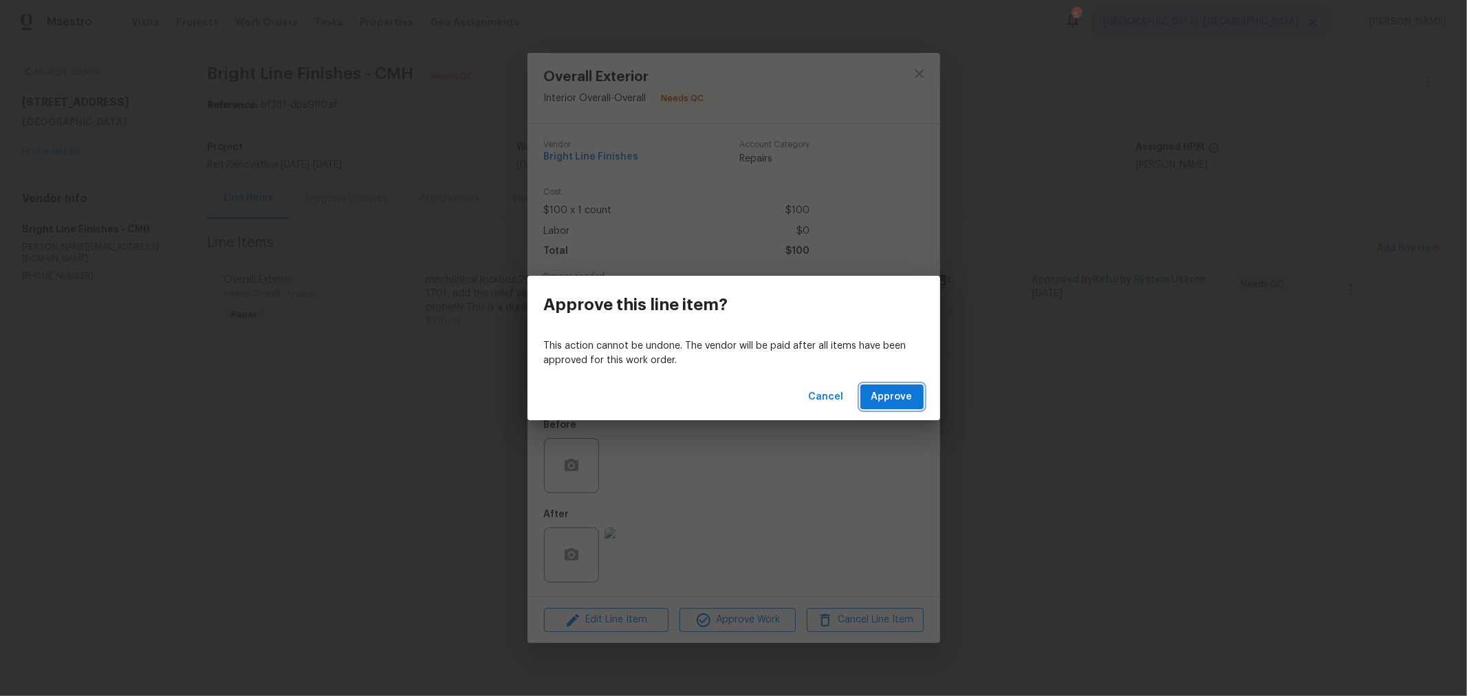
click at [882, 393] on span "Approve" at bounding box center [891, 397] width 41 height 17
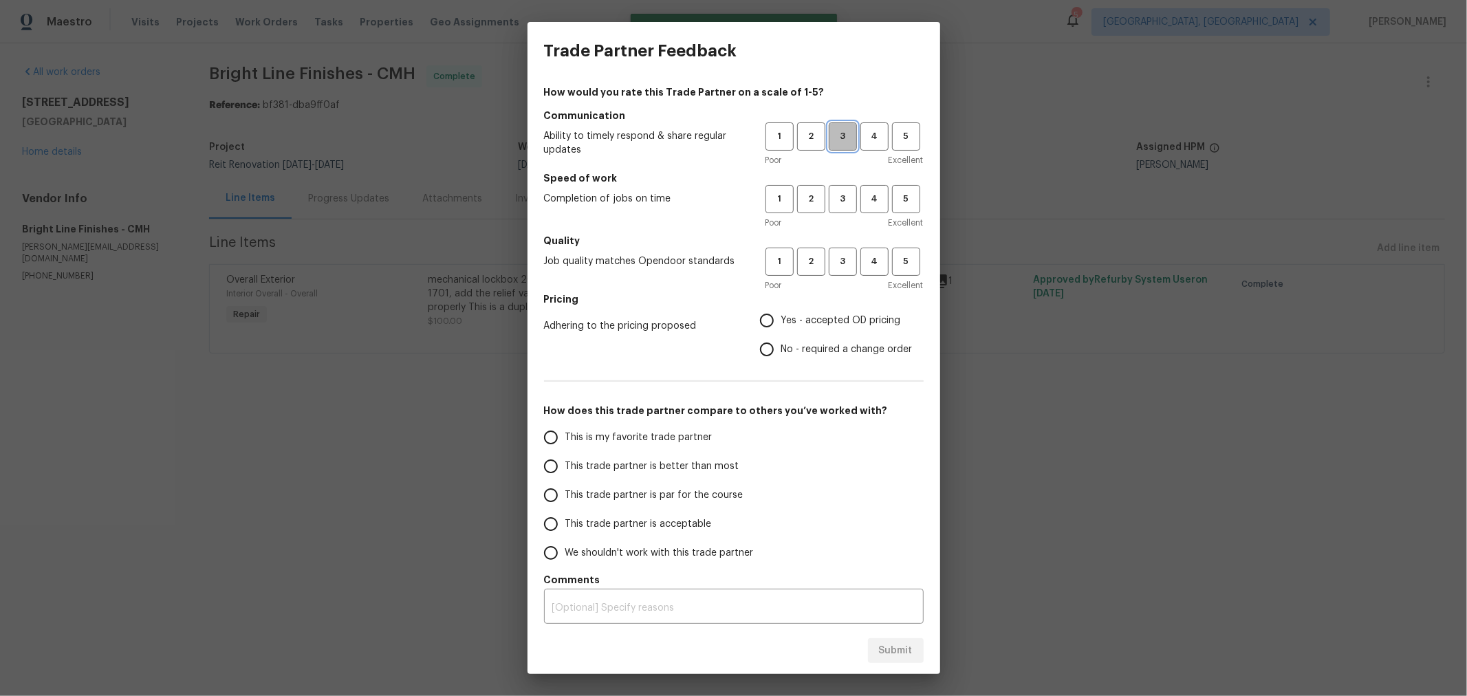
click at [830, 136] on span "3" at bounding box center [842, 137] width 25 height 16
click at [830, 201] on span "3" at bounding box center [842, 199] width 25 height 16
click at [830, 268] on span "3" at bounding box center [842, 262] width 25 height 16
click at [792, 348] on span "No - required a change order" at bounding box center [846, 349] width 131 height 14
click at [781, 348] on input "No - required a change order" at bounding box center [766, 349] width 29 height 29
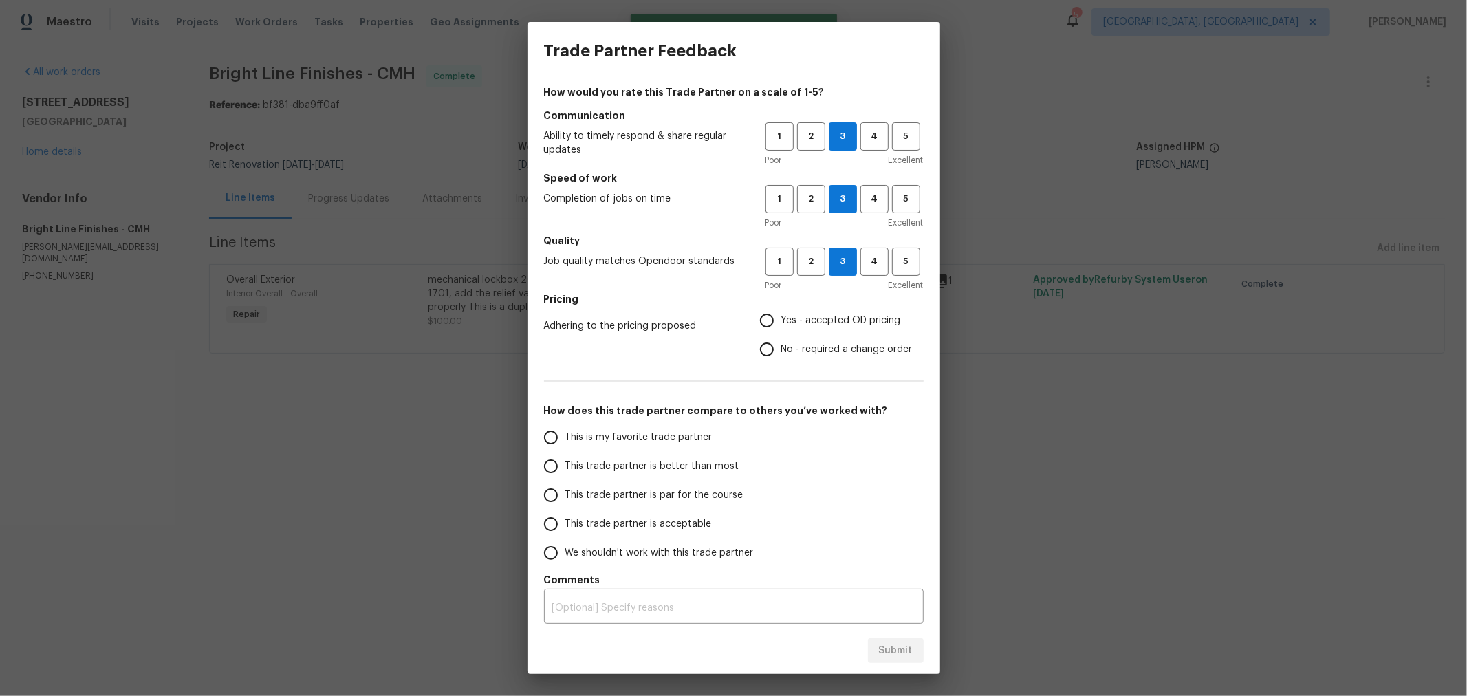
radio input "true"
click at [695, 486] on label "This trade partner is par for the course" at bounding box center [644, 495] width 217 height 29
click at [565, 486] on input "This trade partner is par for the course" at bounding box center [550, 495] width 29 height 29
click at [885, 655] on span "Submit" at bounding box center [896, 650] width 34 height 17
radio input "true"
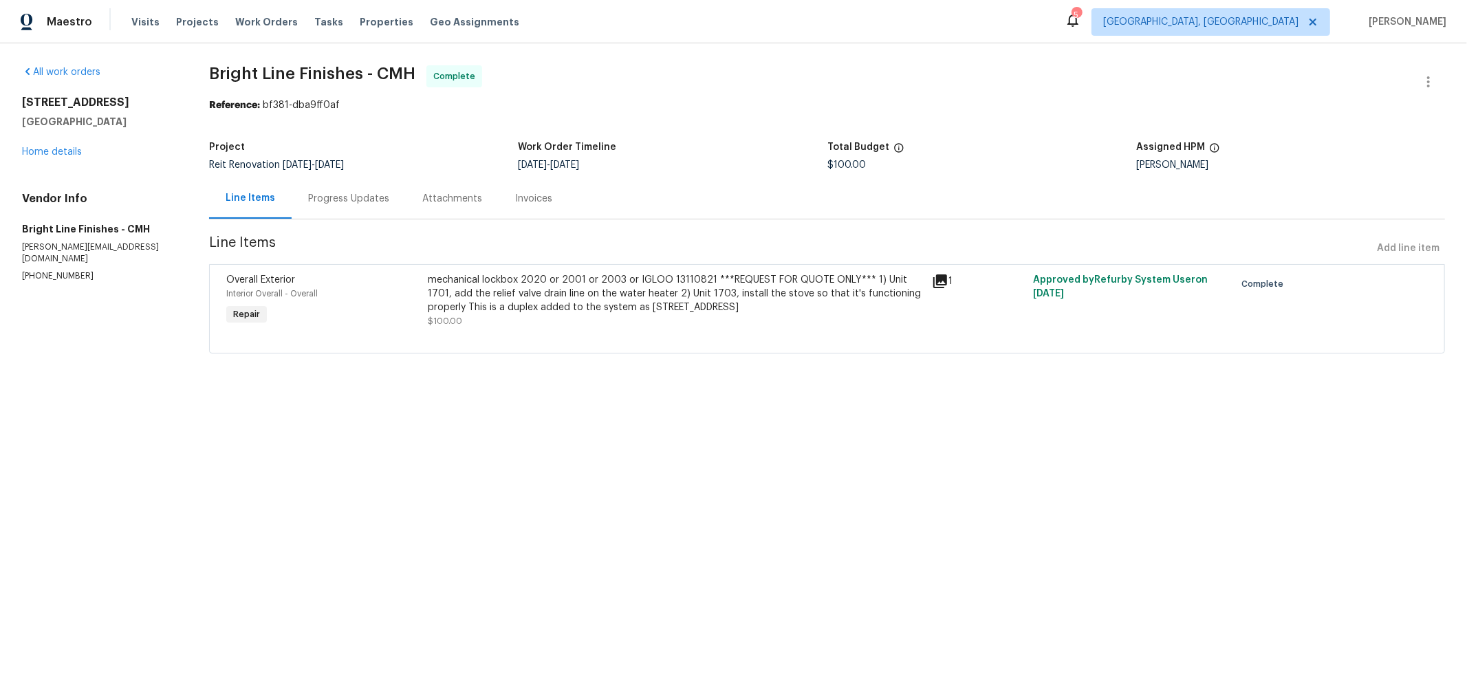
radio input "false"
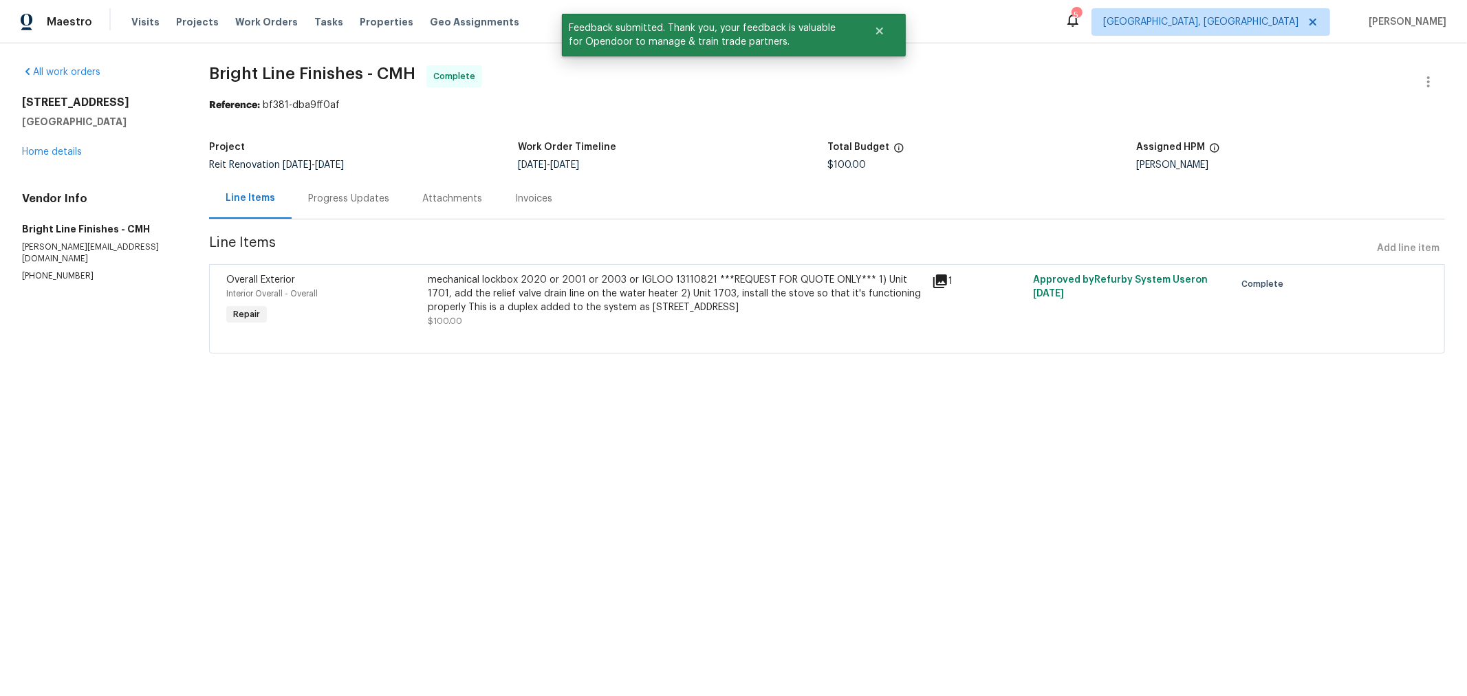
click at [32, 145] on div "1701 E Whittier St Columbus, OH 43206 Home details" at bounding box center [99, 127] width 154 height 63
click at [36, 152] on link "Home details" at bounding box center [52, 152] width 60 height 10
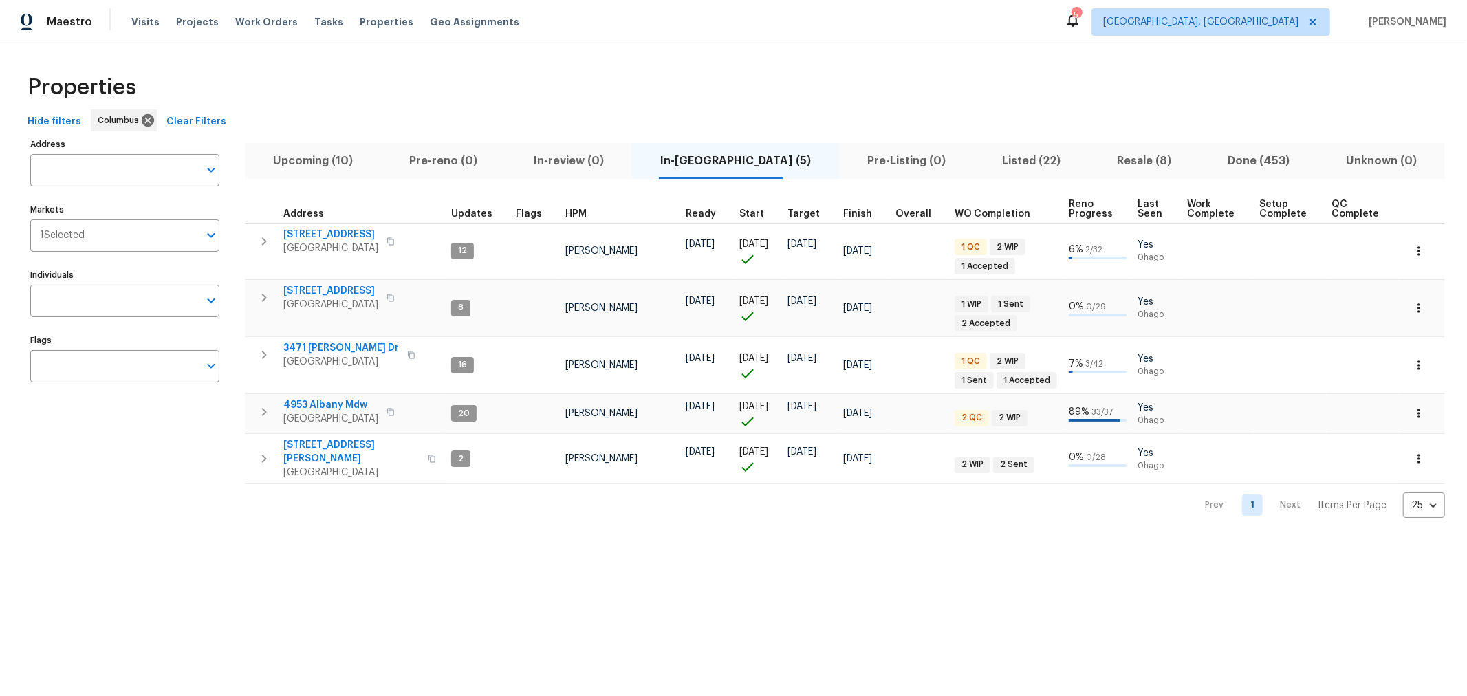
click at [796, 540] on html "Maestro Visits Projects Work Orders Tasks Properties Geo Assignments 5 [GEOGRAP…" at bounding box center [733, 270] width 1467 height 540
click at [770, 63] on div "Properties Hide filters Columbus Clear Filters Address Address Markets 1 Select…" at bounding box center [733, 291] width 1467 height 497
click at [1078, 21] on icon at bounding box center [1072, 21] width 11 height 14
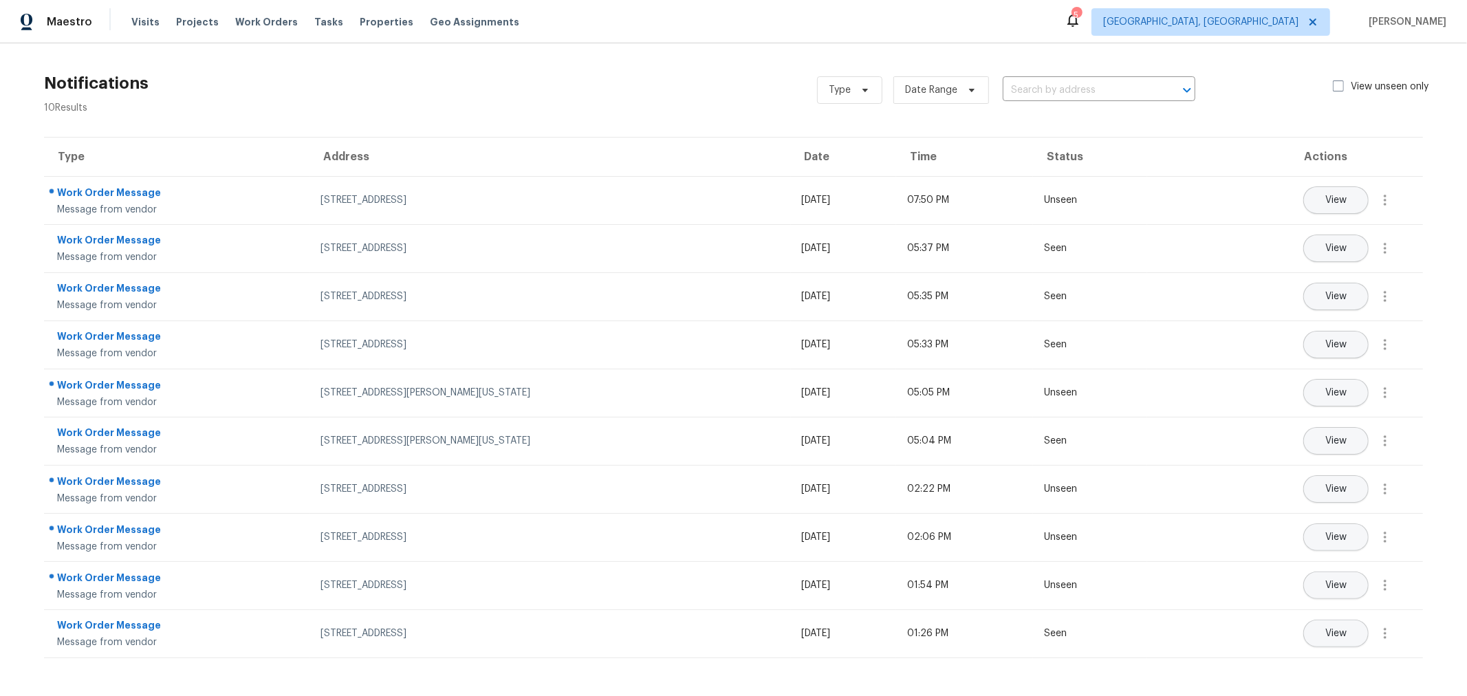
click at [1081, 17] on div "5" at bounding box center [1076, 15] width 10 height 14
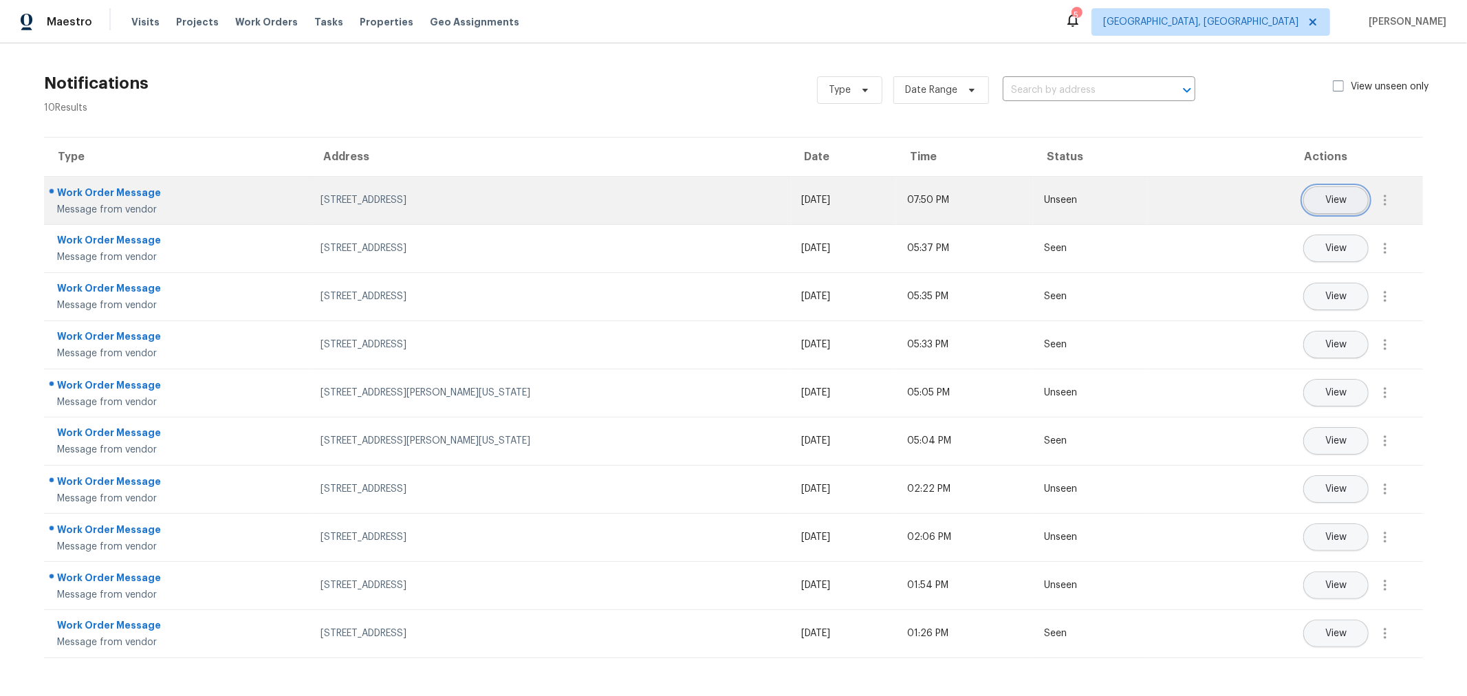
click at [1322, 206] on button "View" at bounding box center [1335, 200] width 65 height 28
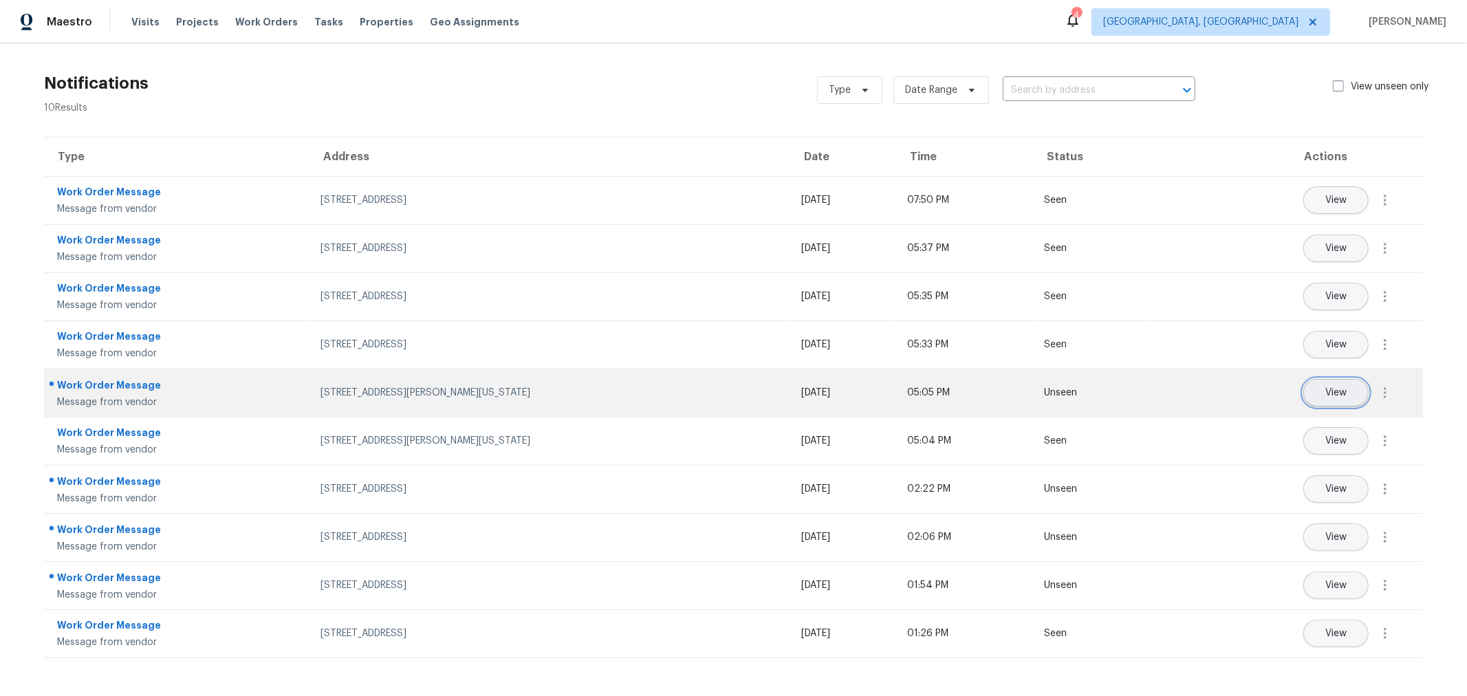
click at [1329, 395] on span "View" at bounding box center [1335, 393] width 21 height 10
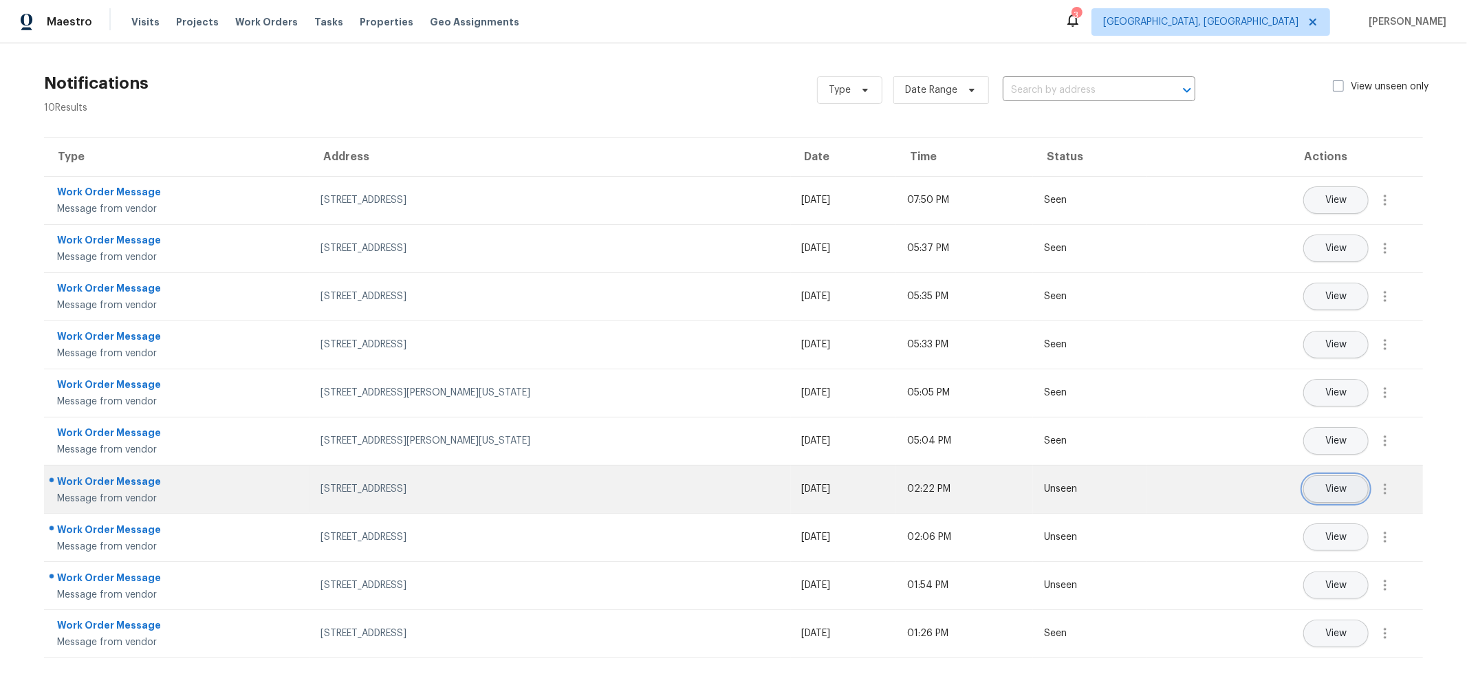
click at [1325, 487] on span "View" at bounding box center [1335, 489] width 21 height 10
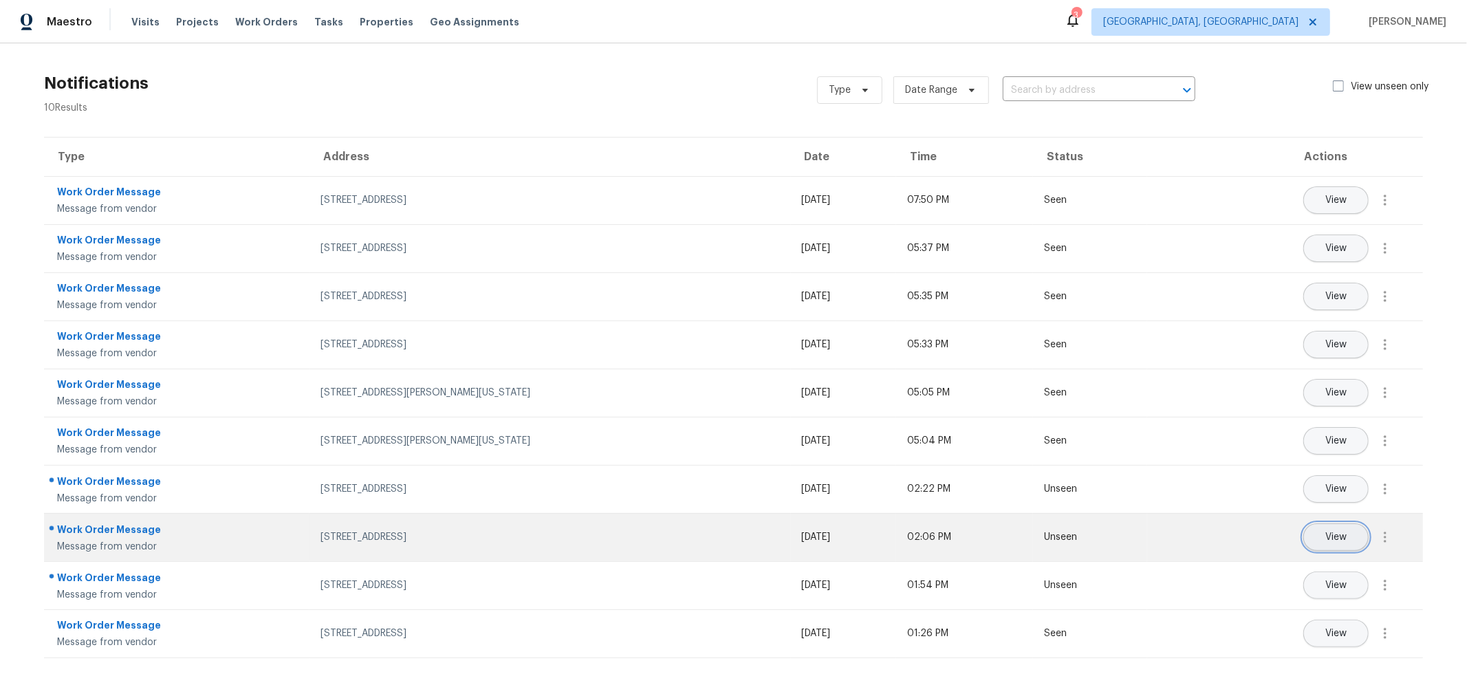
click at [1333, 539] on span "View" at bounding box center [1335, 537] width 21 height 10
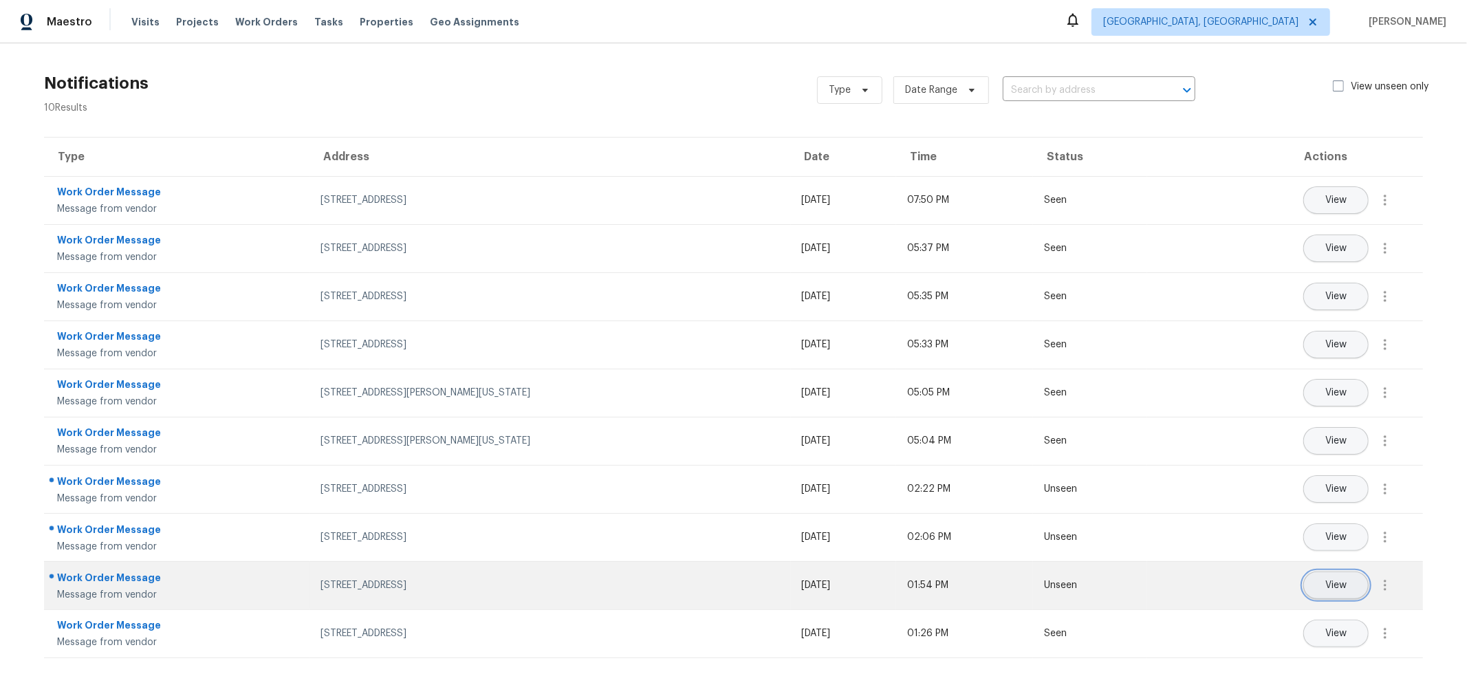
click at [1335, 583] on span "View" at bounding box center [1335, 585] width 21 height 10
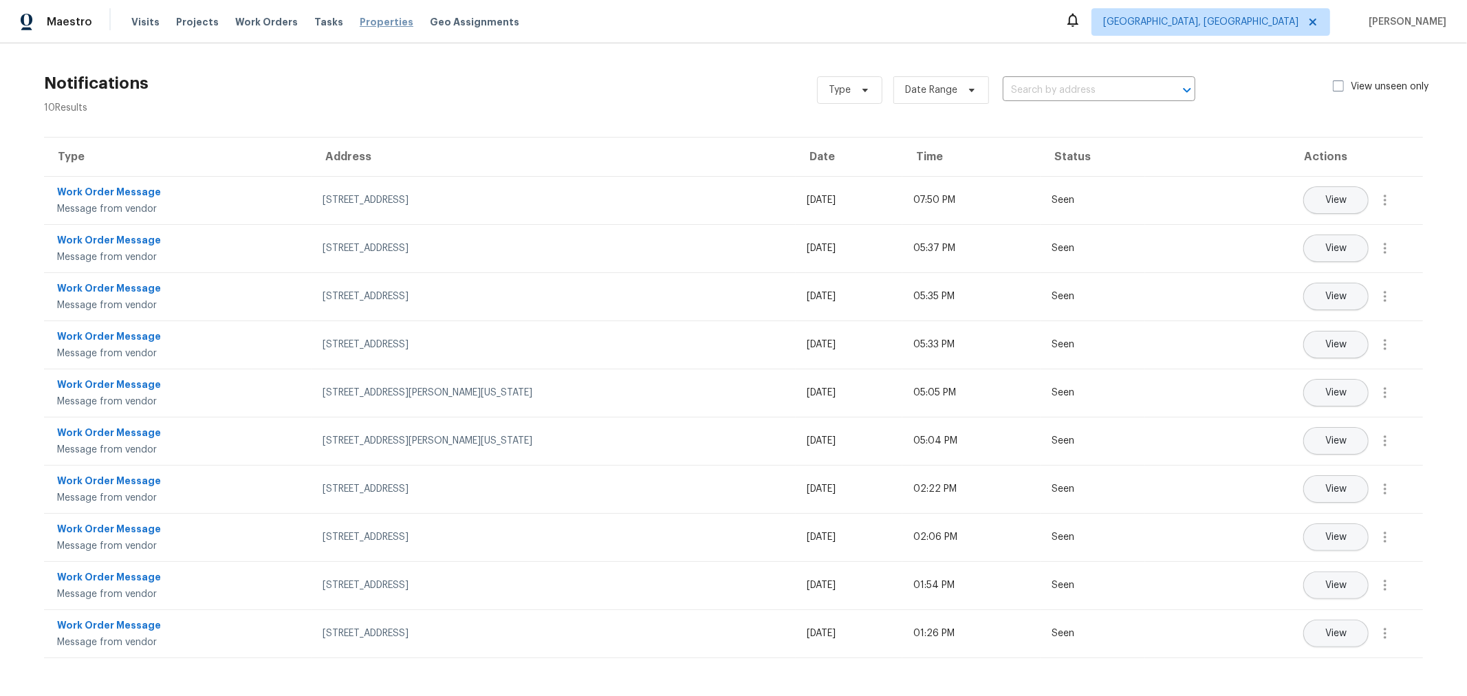
click at [360, 26] on span "Properties" at bounding box center [387, 22] width 54 height 14
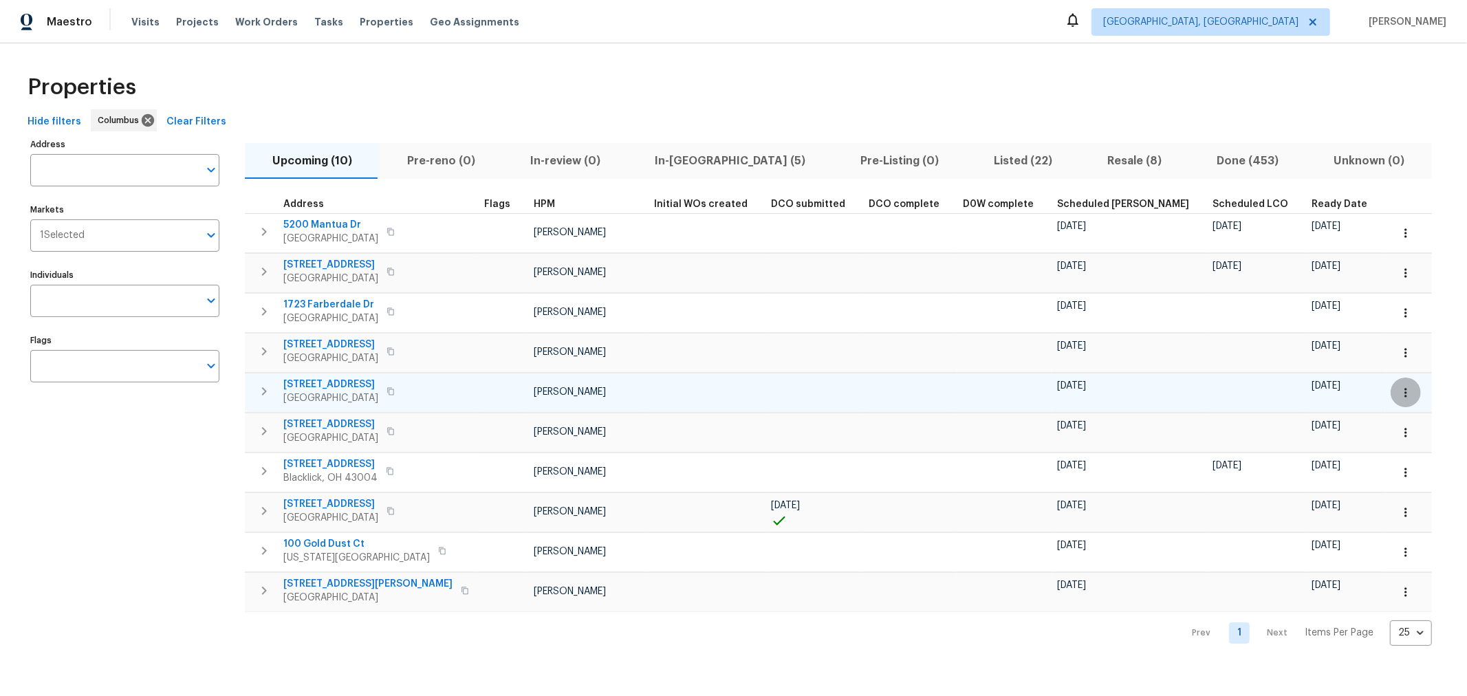
click at [1399, 386] on icon "button" at bounding box center [1406, 393] width 14 height 14
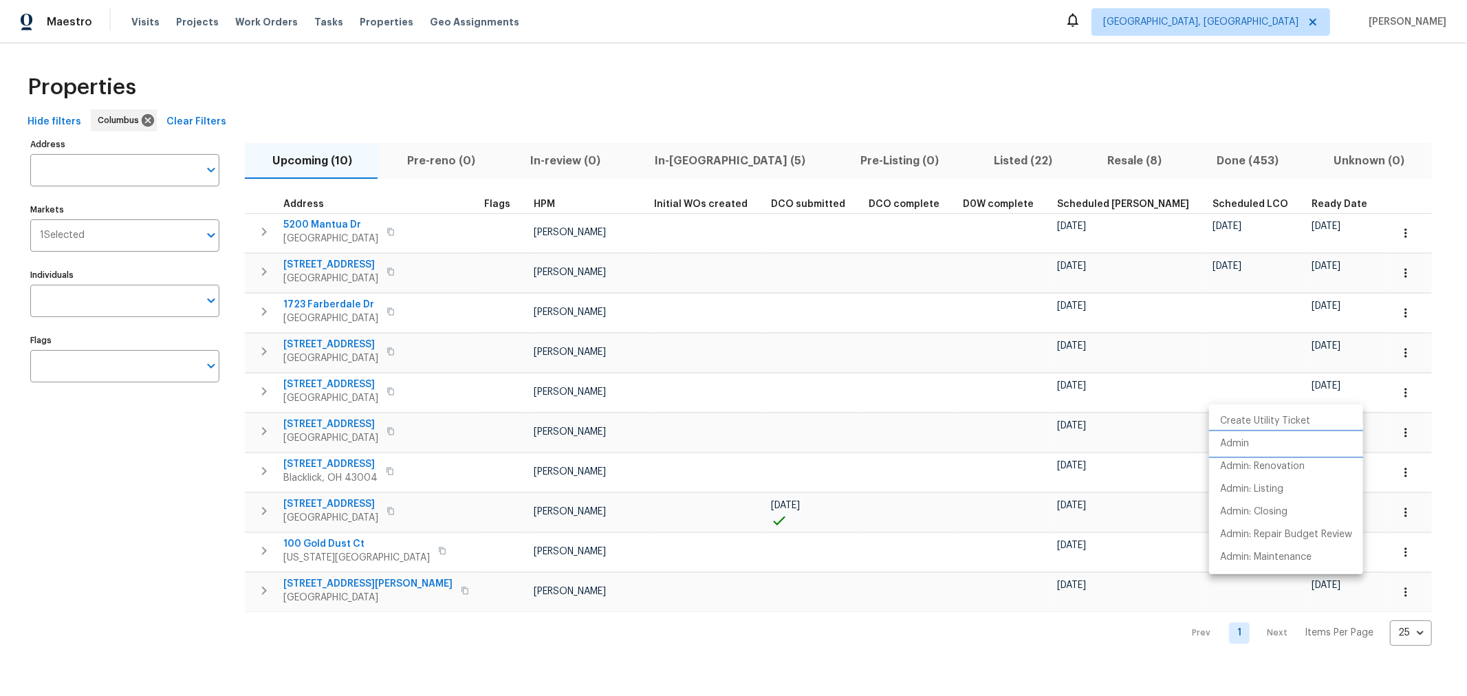
click at [1258, 439] on li "Admin" at bounding box center [1286, 444] width 154 height 23
click at [1367, 354] on div at bounding box center [733, 348] width 1467 height 696
click at [1399, 590] on icon "button" at bounding box center [1406, 592] width 14 height 14
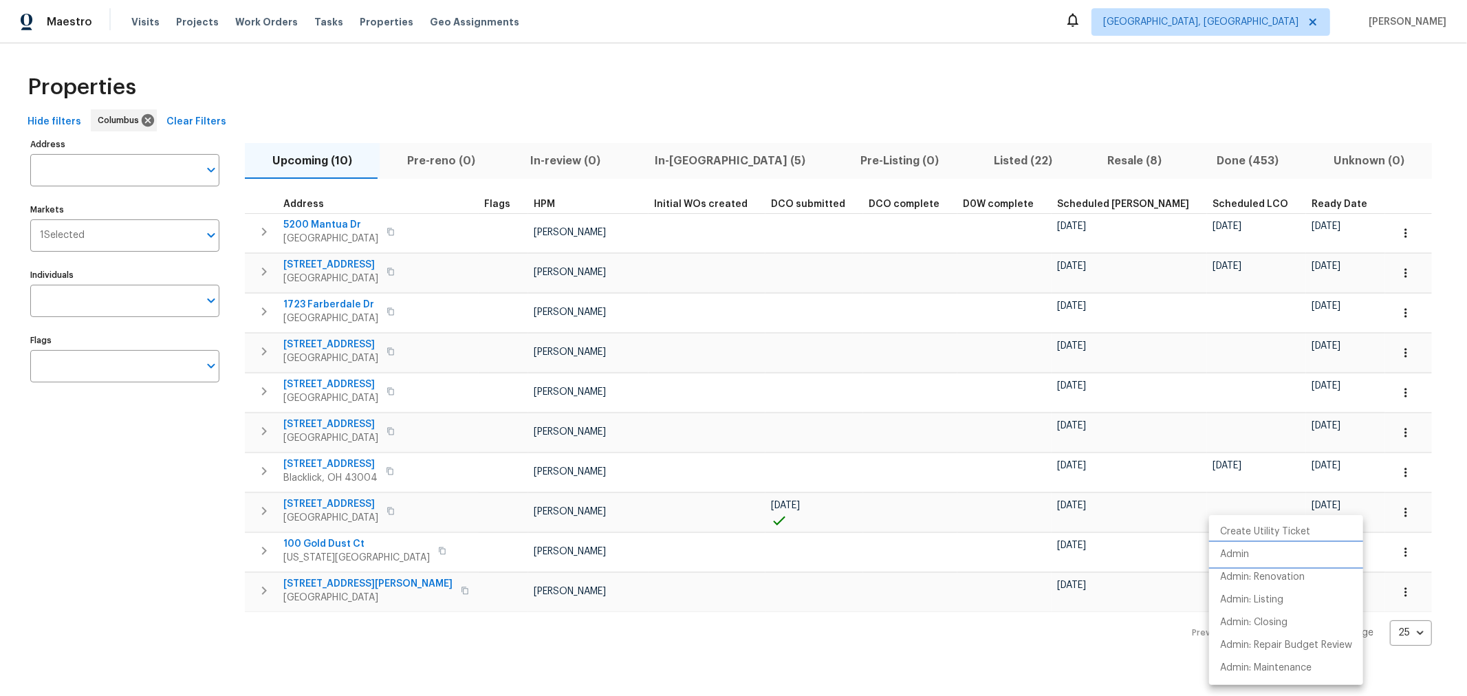
click at [1261, 553] on li "Admin" at bounding box center [1286, 554] width 154 height 23
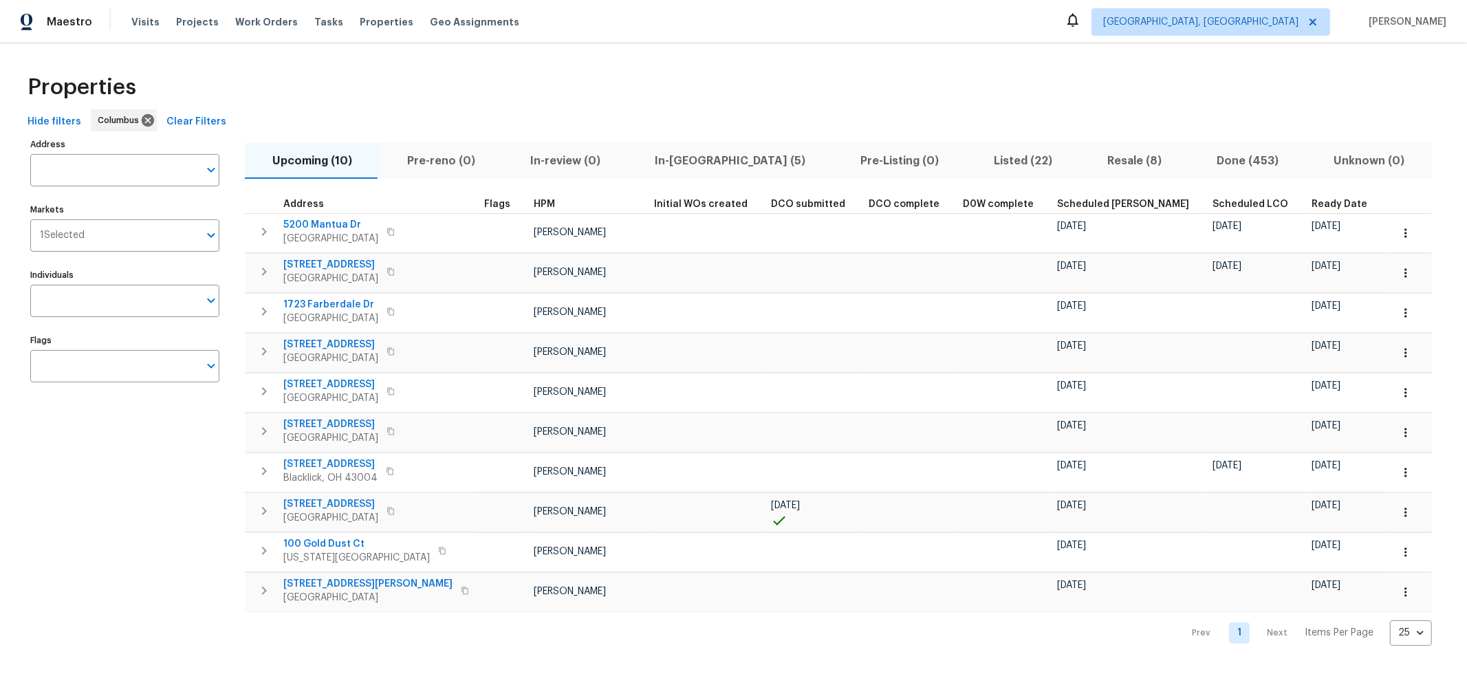
click span "Resale (8)"
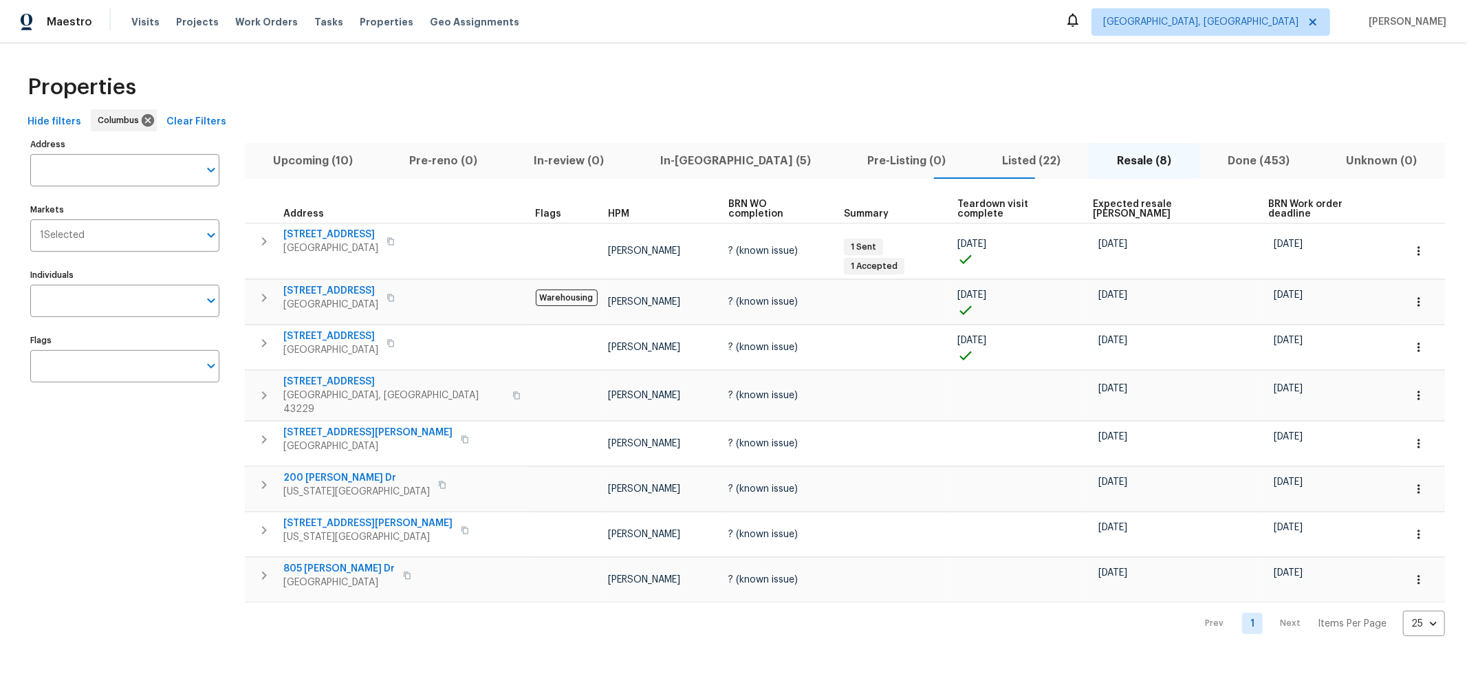
click div "Address Address Markets 1 Selected Markets Individuals Individuals Flags Flags …"
click span "In-[GEOGRAPHIC_DATA] (5)"
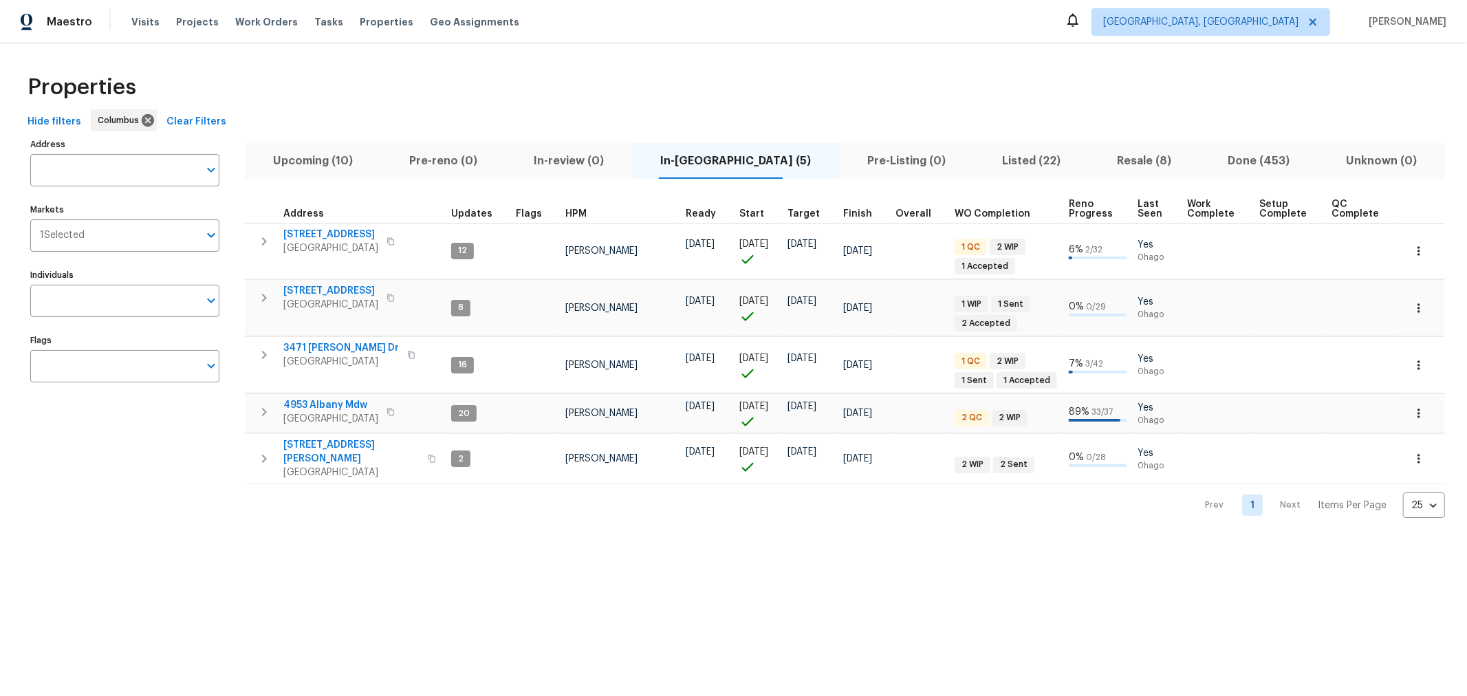
click div "Hide filters Columbus Clear Filters"
